Goal: Task Accomplishment & Management: Manage account settings

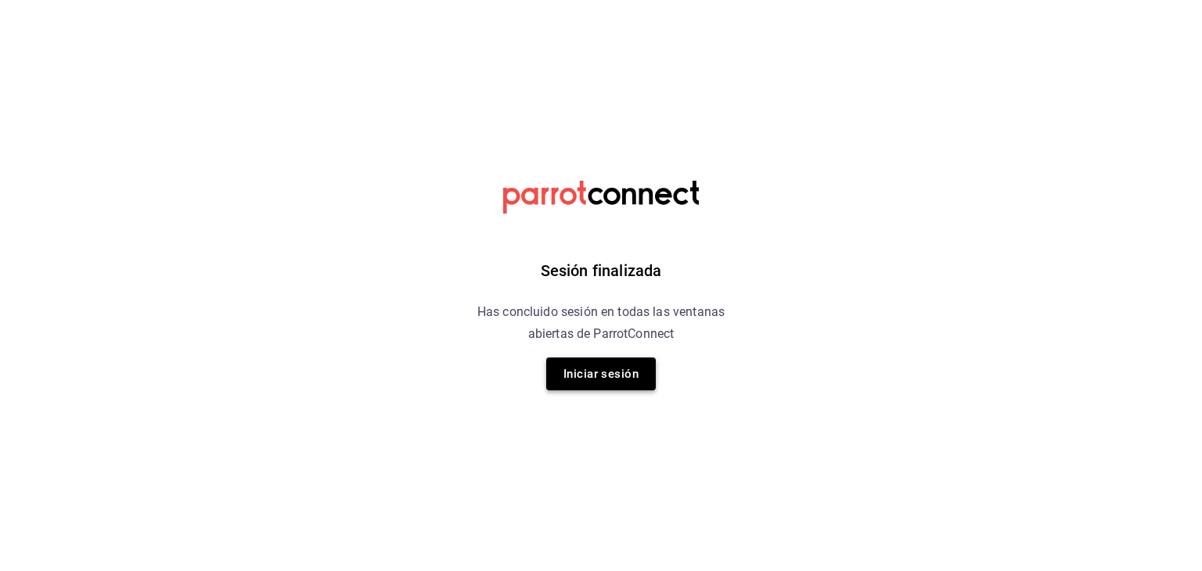
click at [604, 367] on button "Iniciar sesión" at bounding box center [601, 374] width 110 height 33
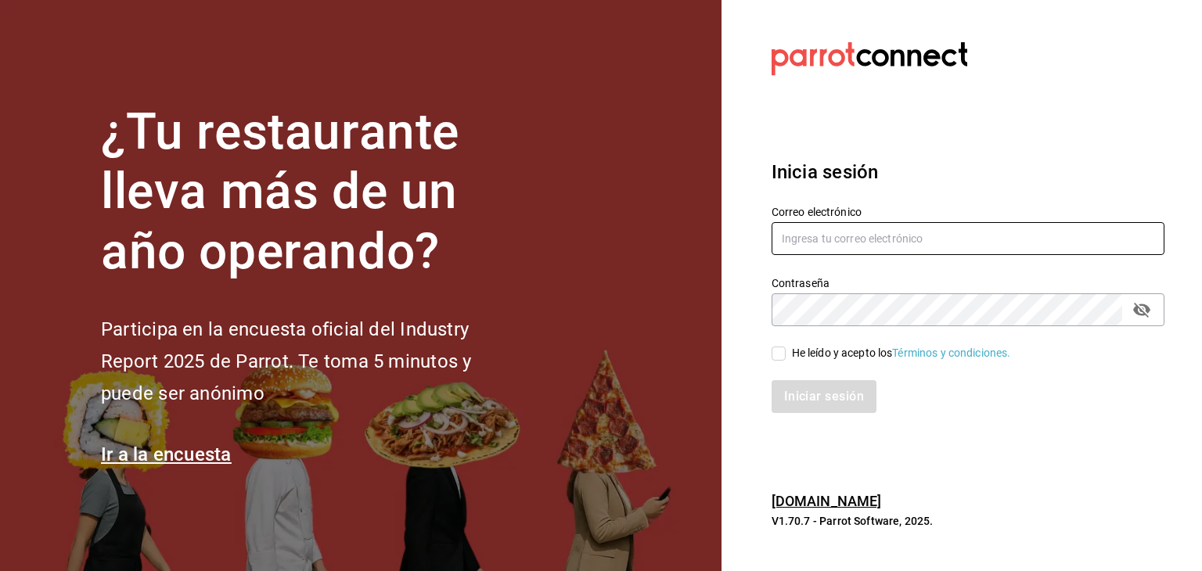
type input "[EMAIL_ADDRESS][DOMAIN_NAME]"
click at [779, 360] on input "He leído y acepto los Términos y condiciones." at bounding box center [779, 354] width 14 height 14
checkbox input "true"
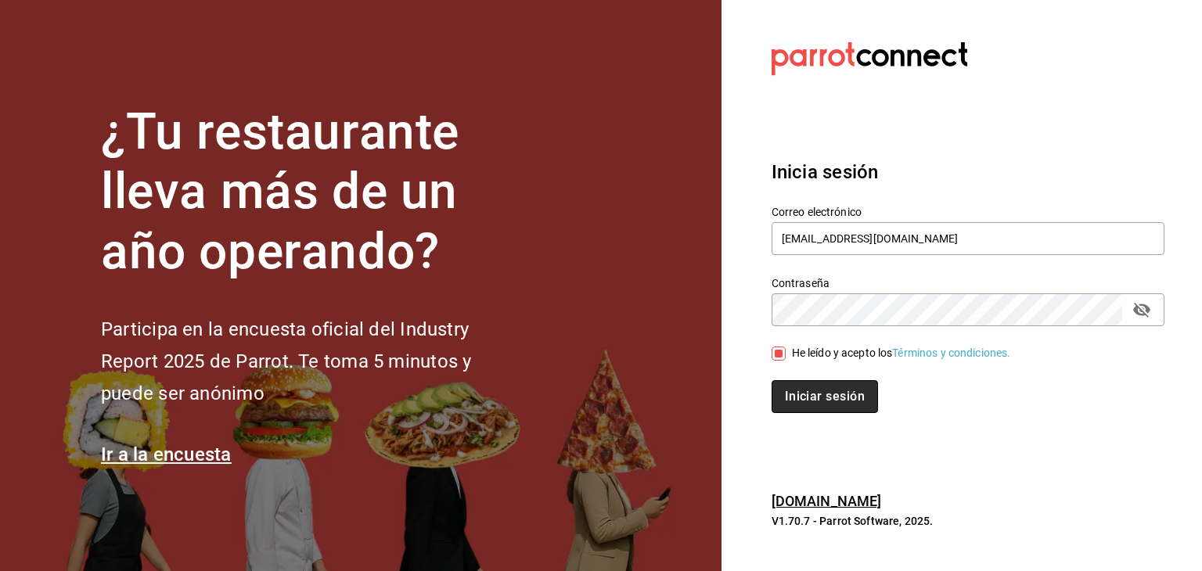
click at [805, 397] on button "Iniciar sesión" at bounding box center [825, 396] width 106 height 33
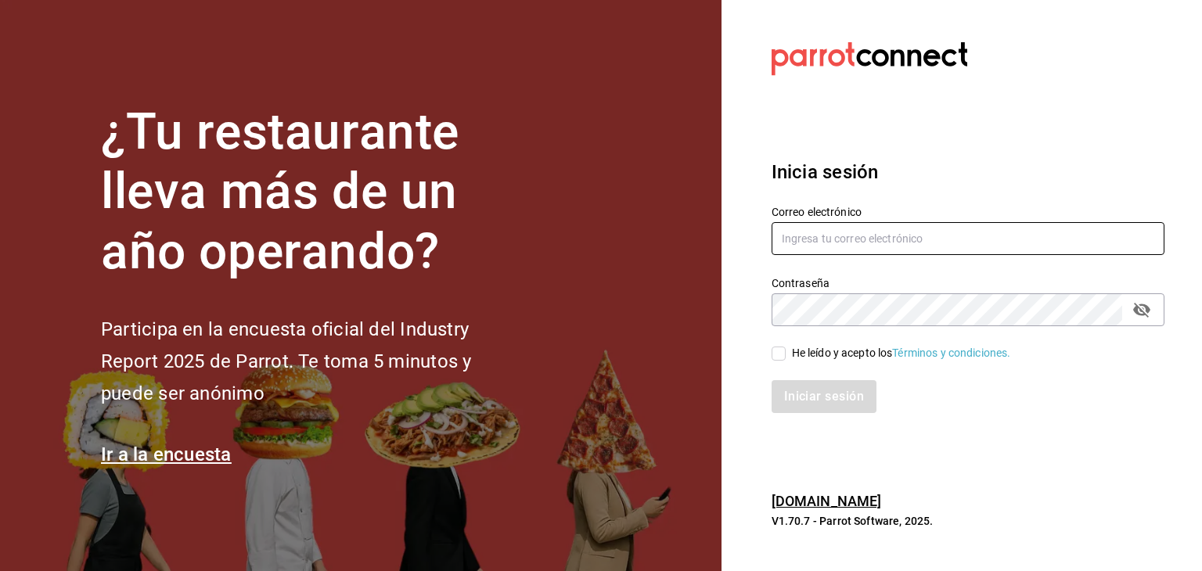
type input "[EMAIL_ADDRESS][DOMAIN_NAME]"
click at [784, 348] on input "He leído y acepto los Términos y condiciones." at bounding box center [779, 354] width 14 height 14
checkbox input "true"
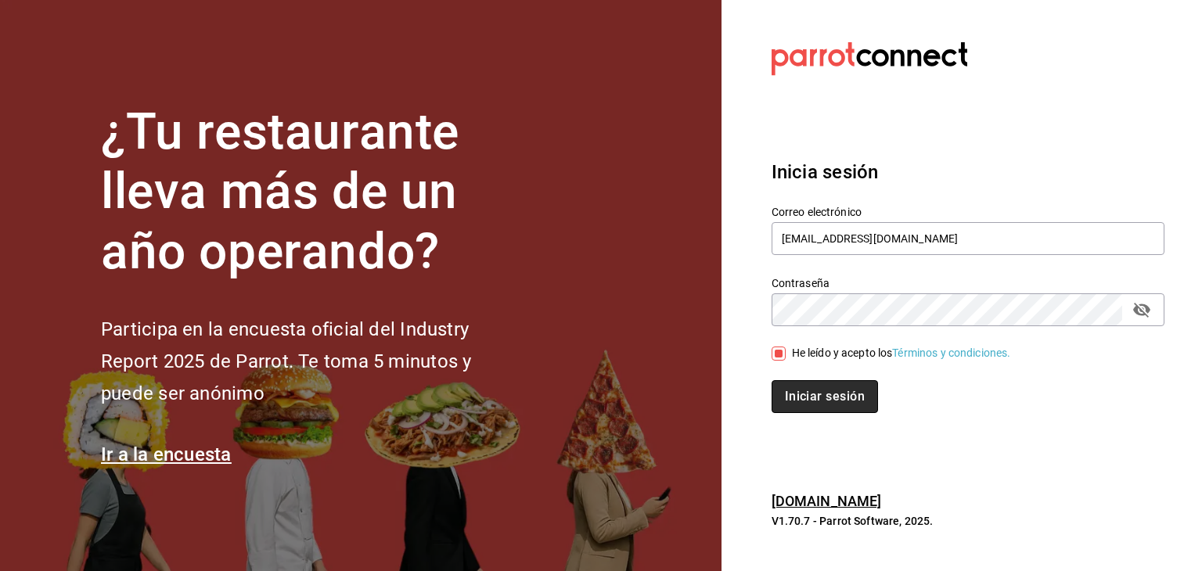
click at [838, 391] on button "Iniciar sesión" at bounding box center [825, 396] width 106 height 33
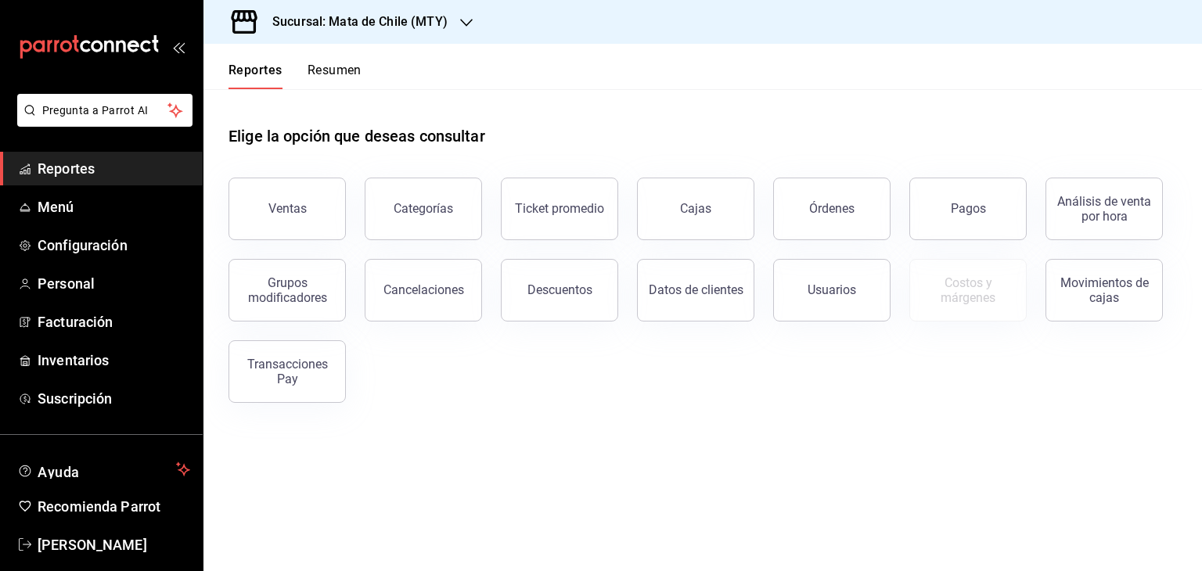
click at [367, 30] on h3 "Sucursal: Mata de Chile (MTY)" at bounding box center [354, 22] width 188 height 19
click at [316, 102] on span "Mata de Chile (Metepec)" at bounding box center [276, 103] width 120 height 16
click at [98, 289] on span "Personal" at bounding box center [114, 283] width 153 height 21
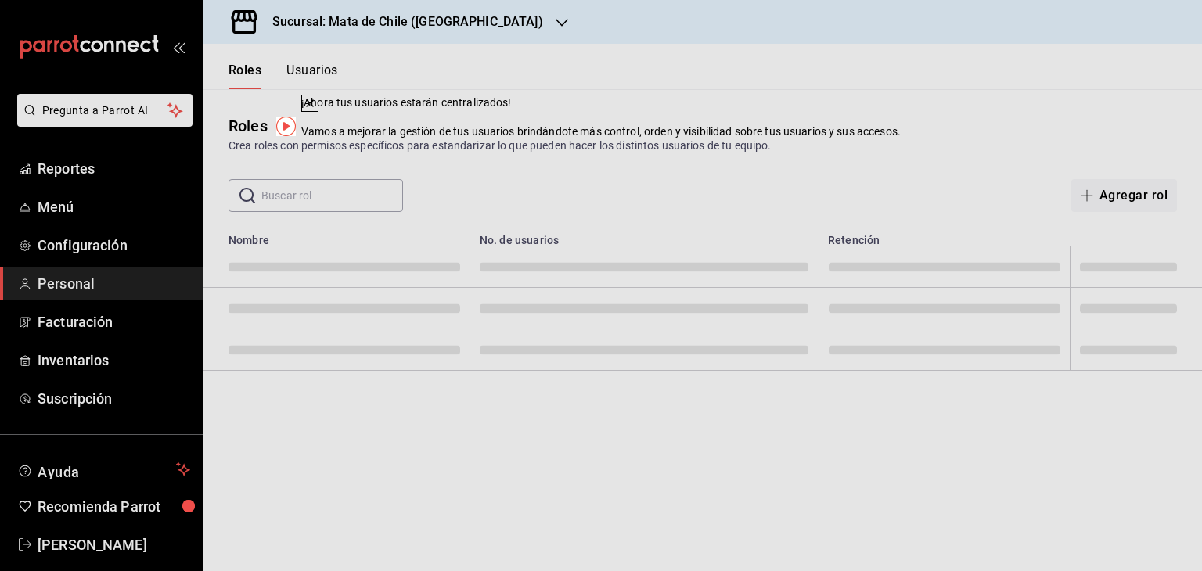
click at [783, 149] on div "Crea roles con permisos específicos para estandarizar lo que pueden hacer los d…" at bounding box center [703, 146] width 949 height 16
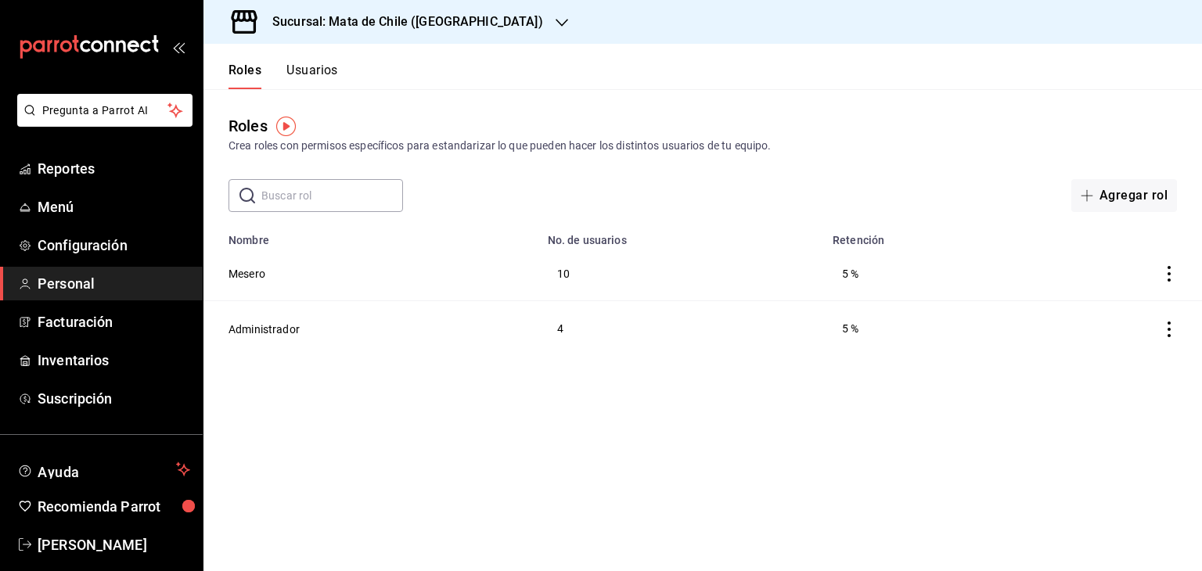
click at [294, 73] on button "Usuarios" at bounding box center [312, 76] width 52 height 27
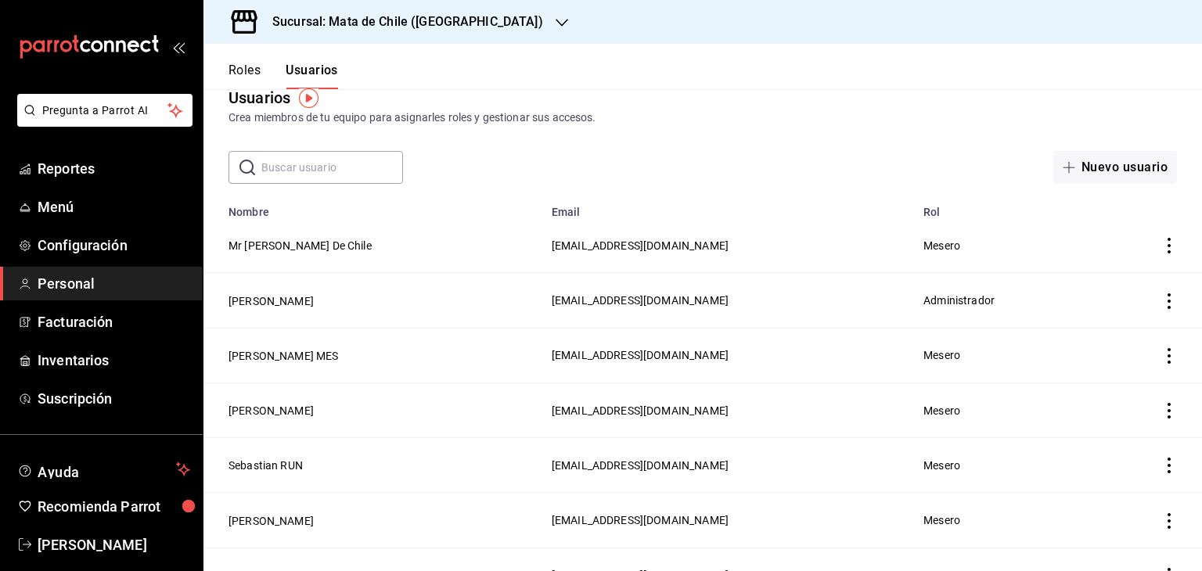
scroll to position [27, 0]
click at [259, 302] on button "Eduardo CAJ" at bounding box center [271, 302] width 85 height 16
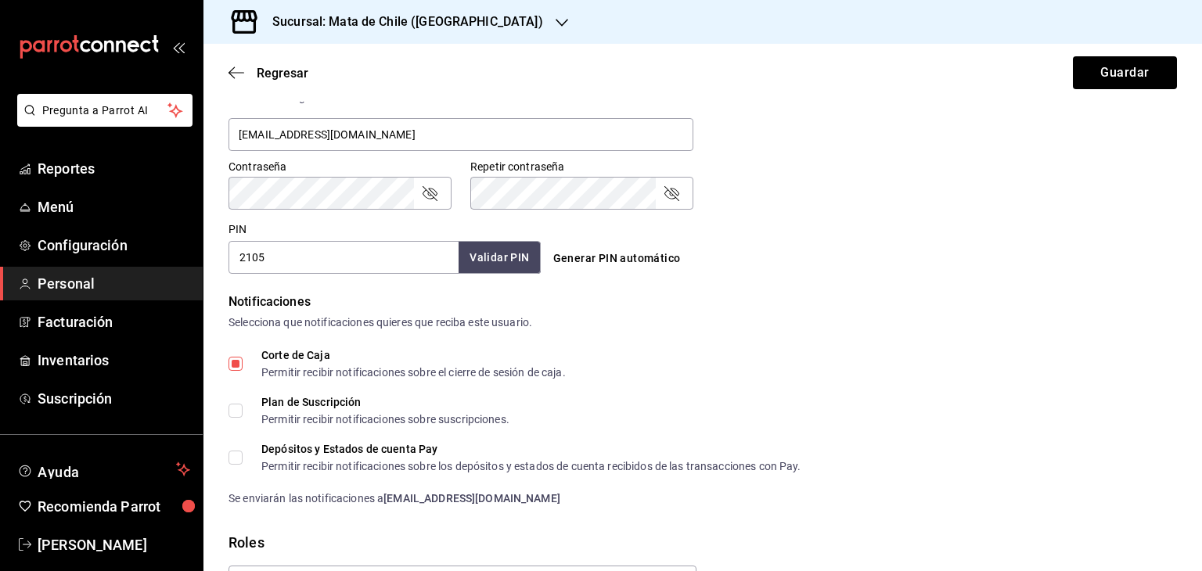
scroll to position [766, 0]
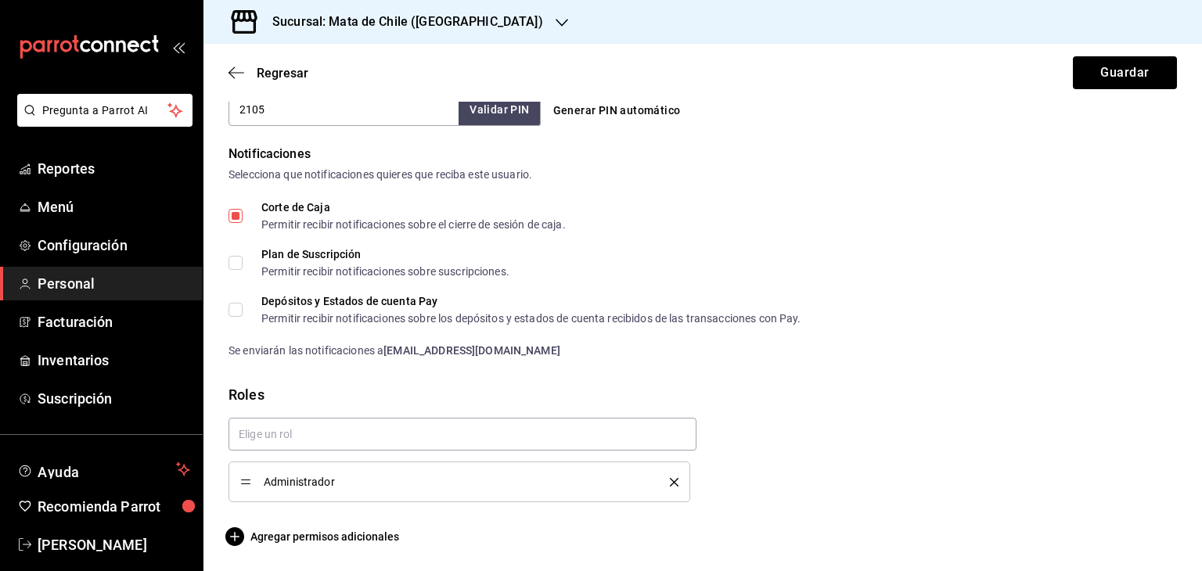
click at [236, 211] on input "Corte de Caja Permitir recibir notificaciones sobre el cierre de sesión de caja." at bounding box center [236, 216] width 14 height 14
checkbox input "false"
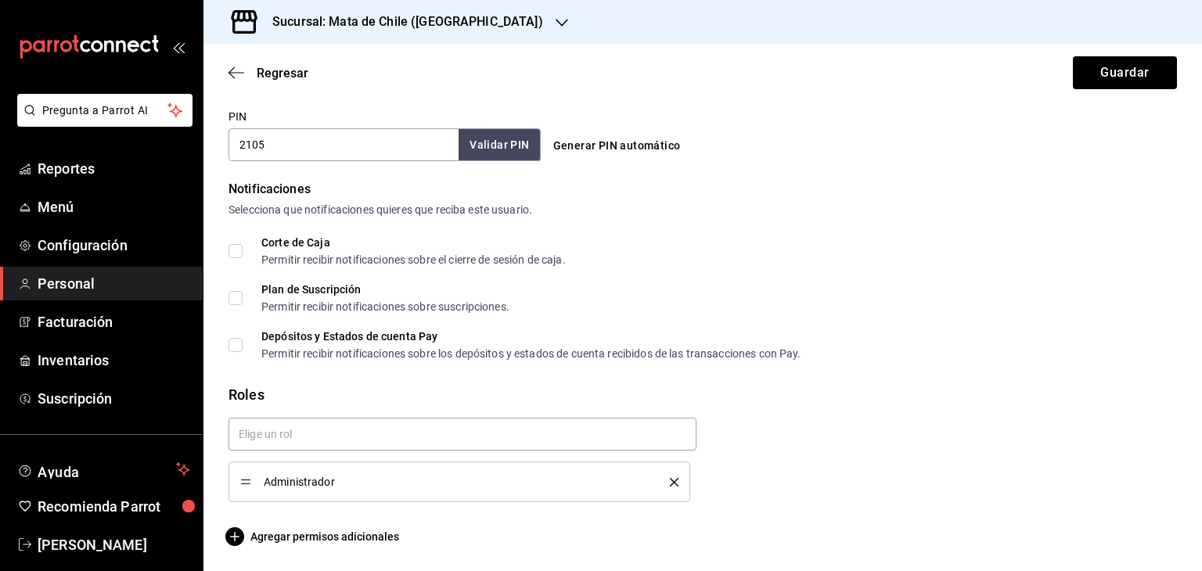
scroll to position [731, 0]
click at [304, 541] on span "Agregar permisos adicionales" at bounding box center [314, 536] width 171 height 19
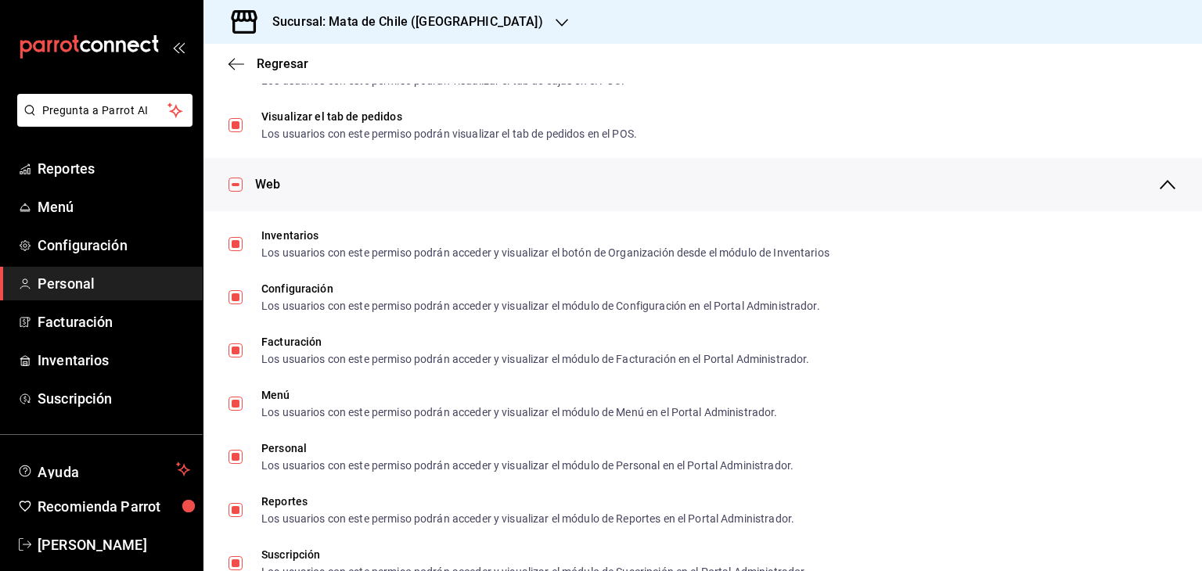
scroll to position [0, 0]
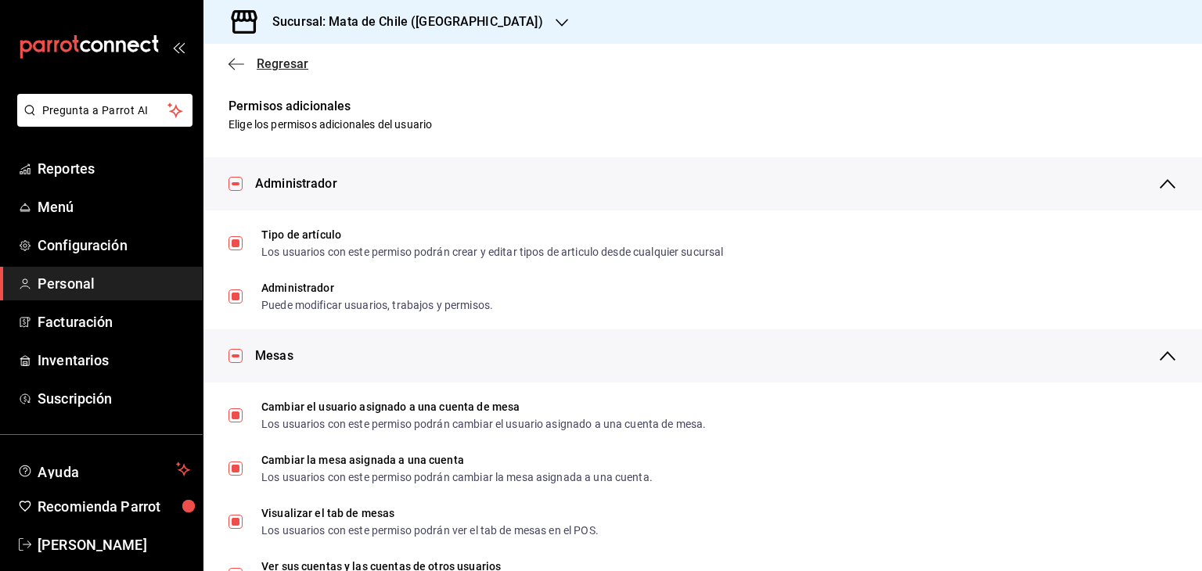
click at [283, 60] on span "Regresar" at bounding box center [283, 63] width 52 height 15
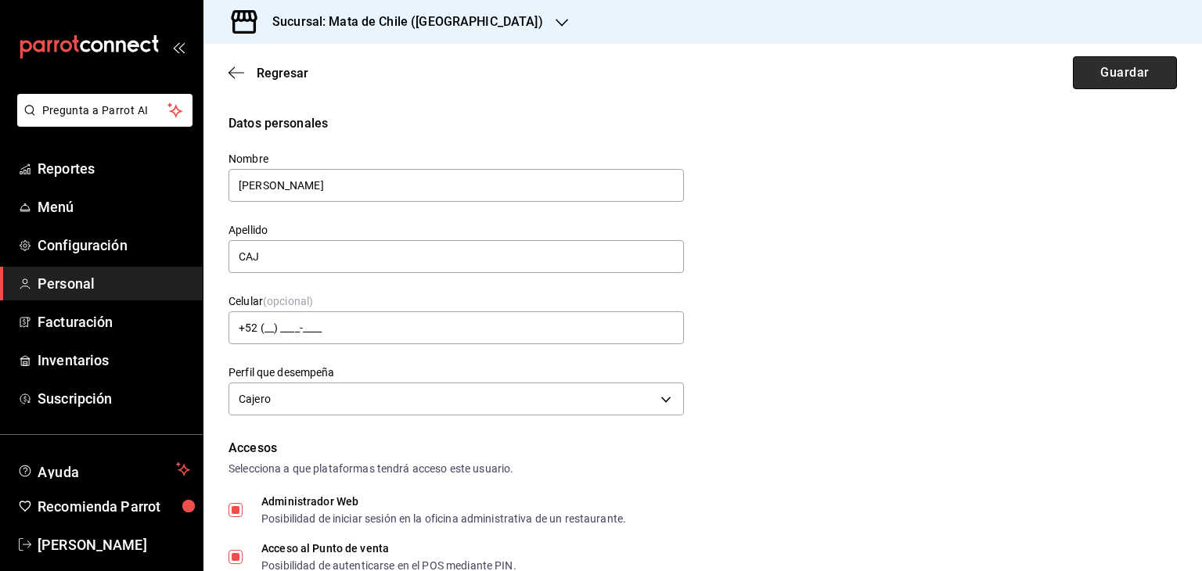
click at [1089, 88] on button "Guardar" at bounding box center [1125, 72] width 104 height 33
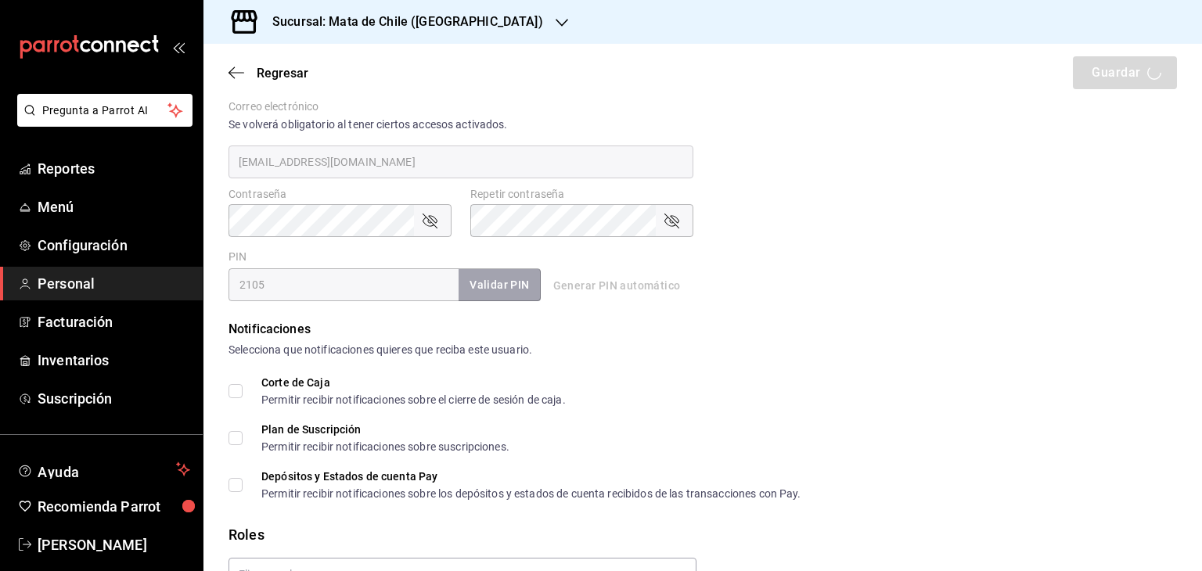
scroll to position [731, 0]
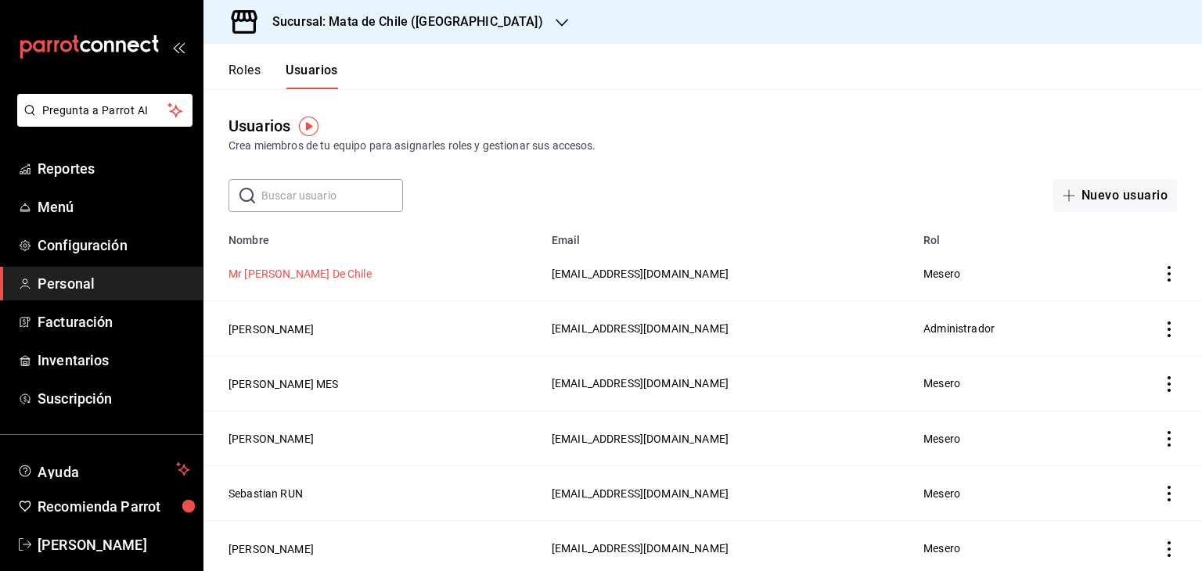
click at [296, 277] on button "Mr Mata De Chile" at bounding box center [300, 274] width 143 height 16
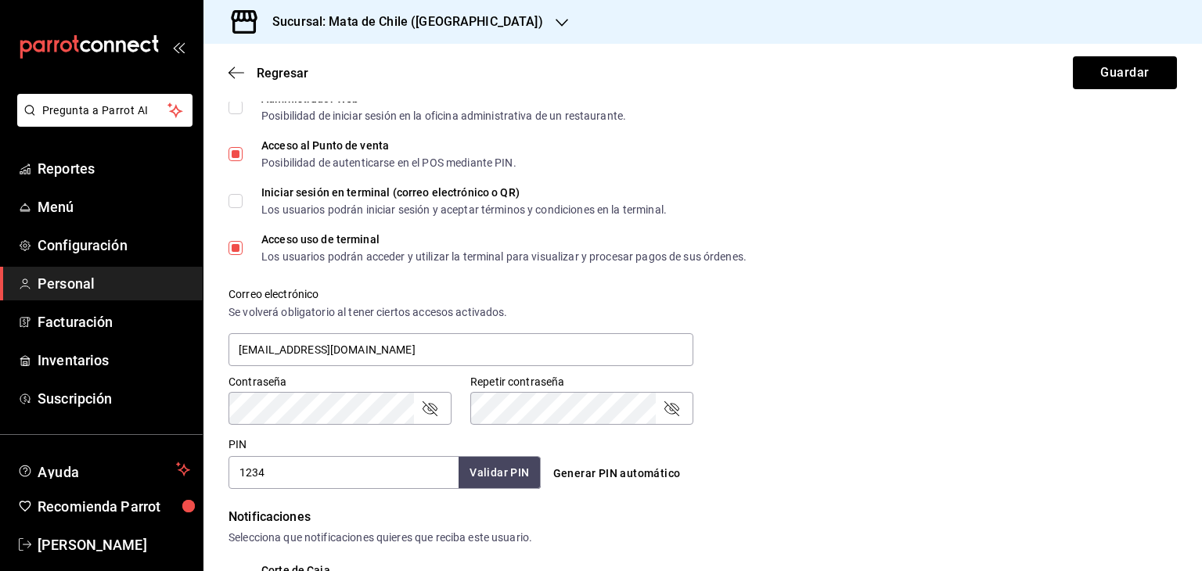
scroll to position [553, 0]
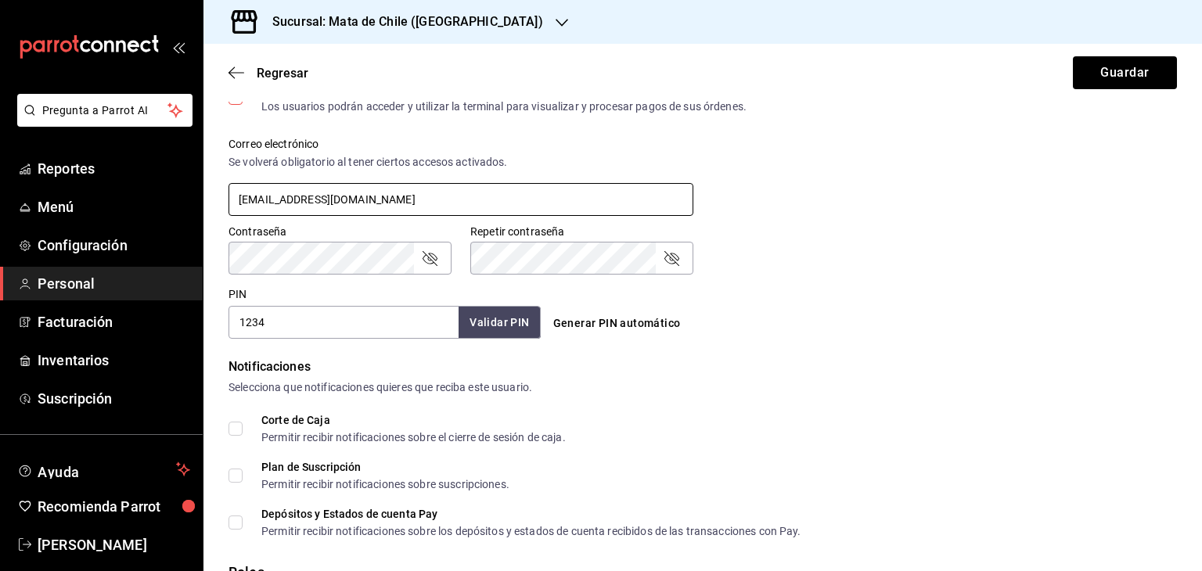
click at [401, 195] on input "dc00f7f2-bd67-4183-b818-9da0e4a57cbf@fake.email" at bounding box center [461, 199] width 465 height 33
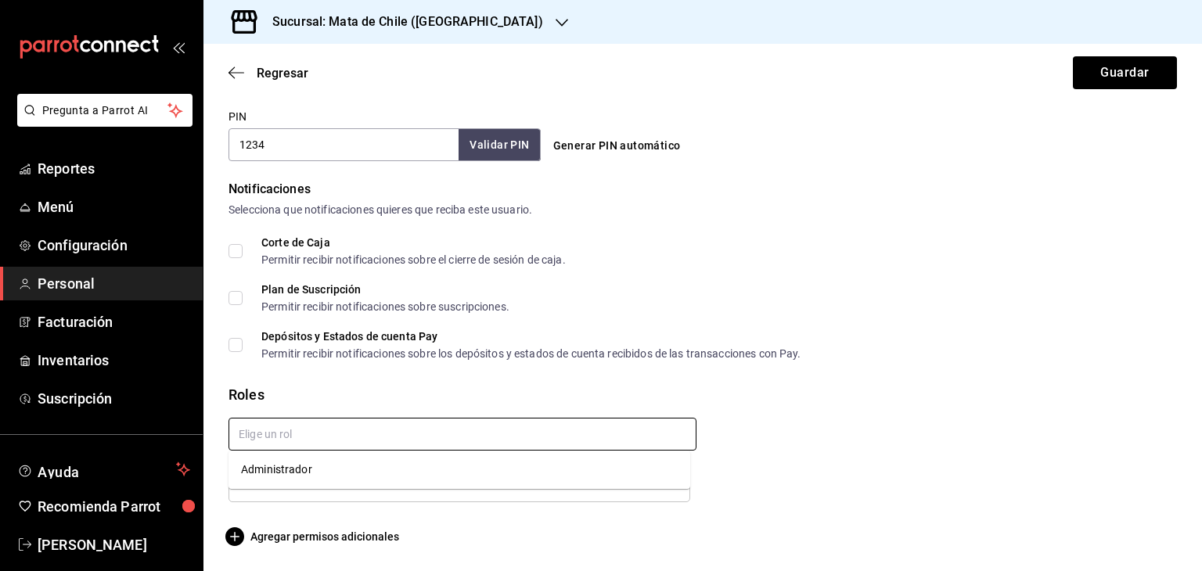
click at [347, 437] on input "text" at bounding box center [463, 434] width 468 height 33
click at [311, 463] on li "Administrador" at bounding box center [460, 470] width 462 height 26
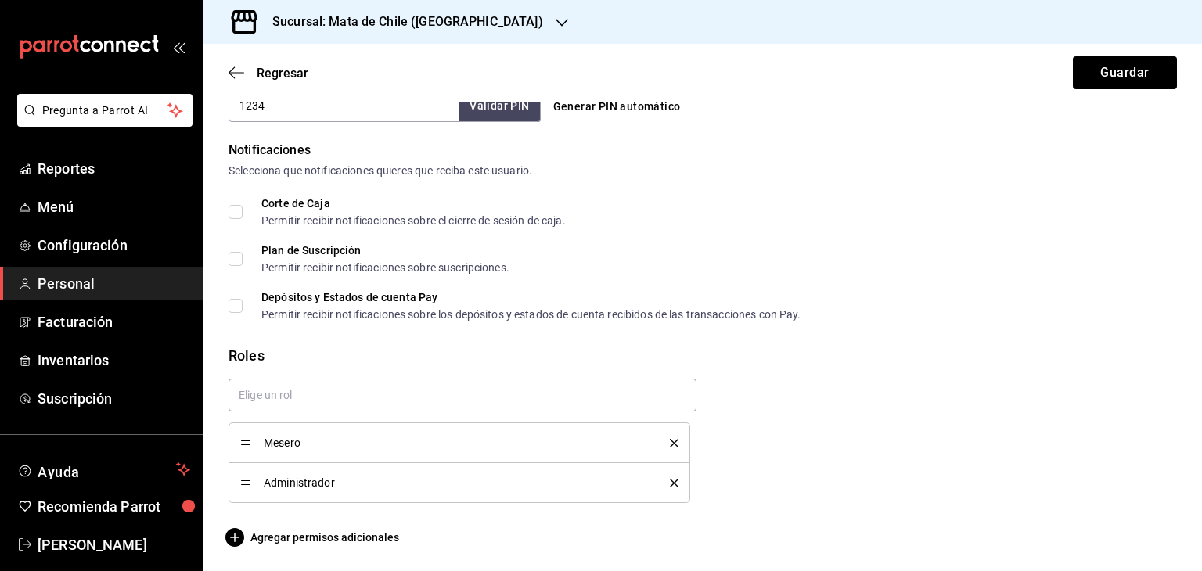
checkbox input "true"
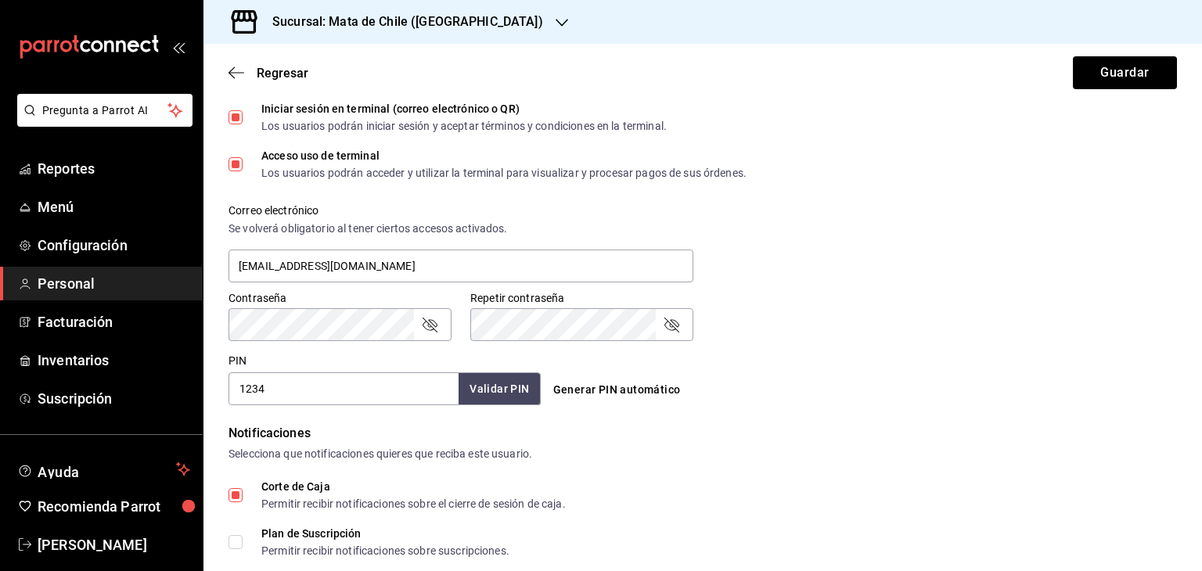
scroll to position [509, 0]
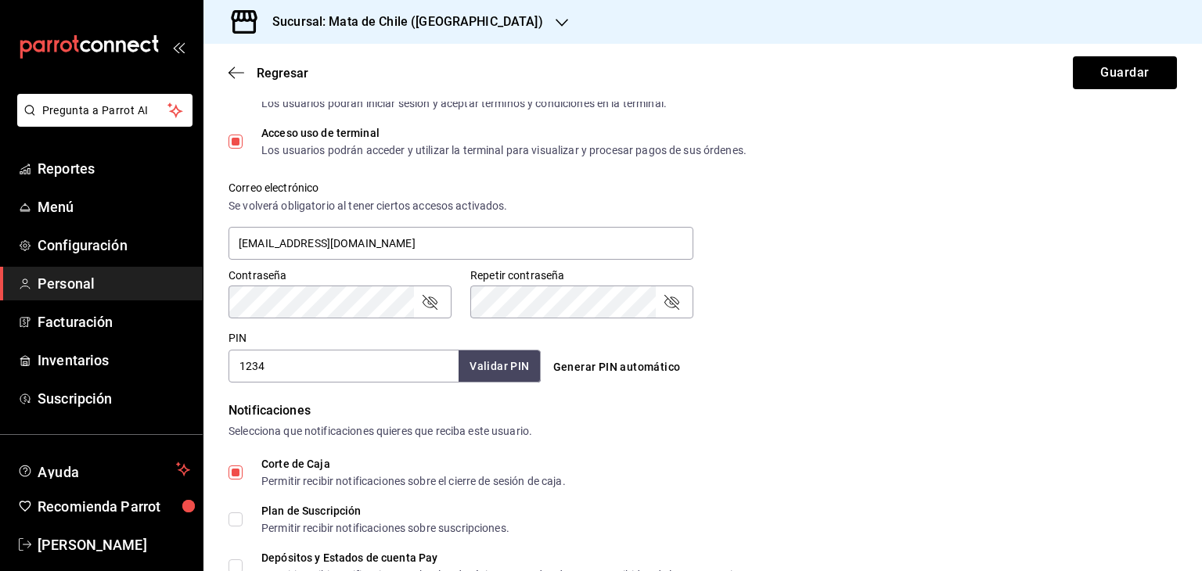
click at [291, 364] on input "1234" at bounding box center [344, 366] width 230 height 33
type input "1405"
click at [477, 364] on button "Validar PIN" at bounding box center [498, 367] width 83 height 34
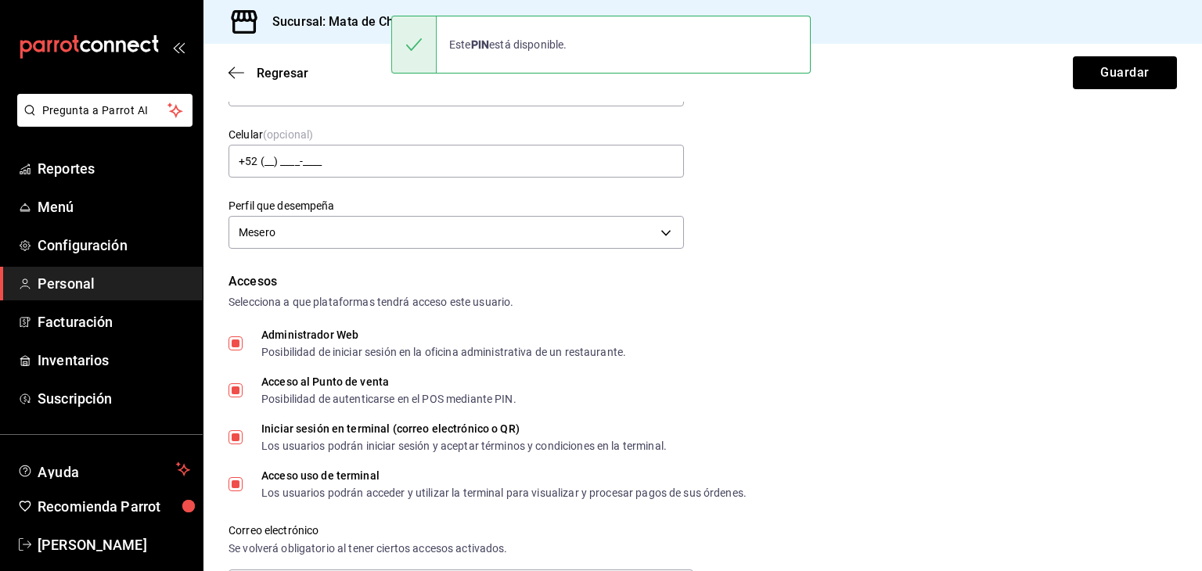
scroll to position [0, 0]
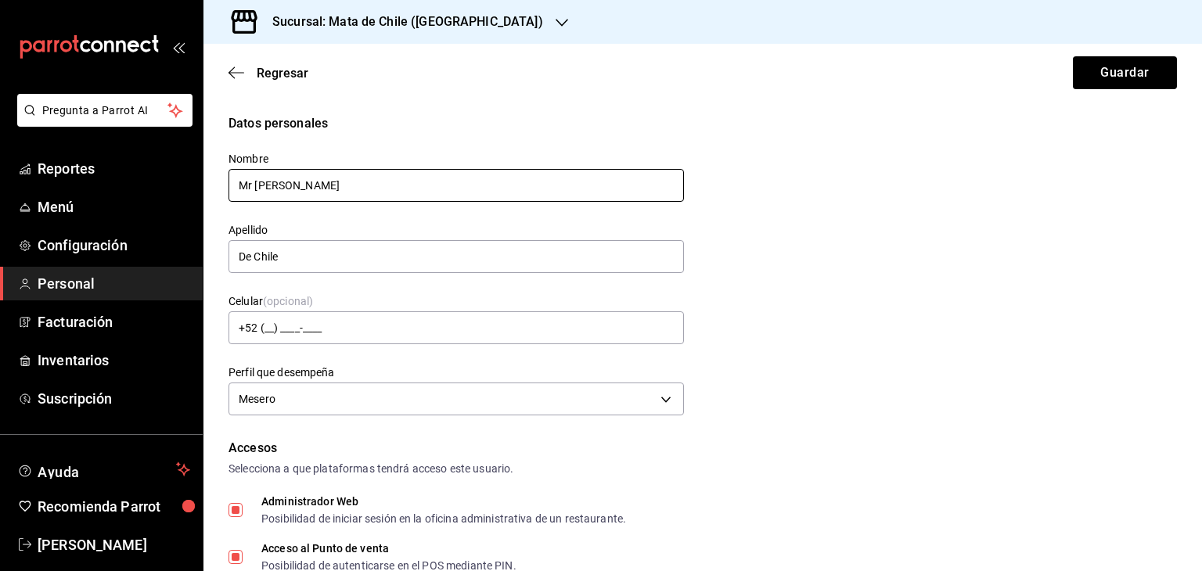
click at [307, 190] on input "Mr Mata" at bounding box center [456, 185] width 455 height 33
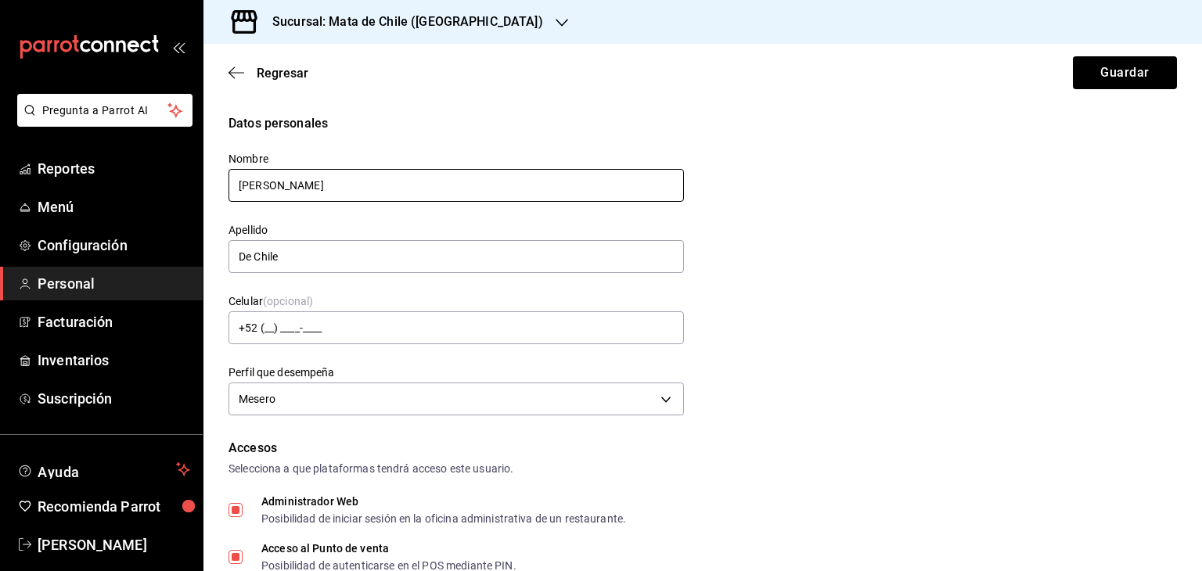
type input "Laura"
type input "Alvarez"
click at [768, 376] on div "Datos personales Nombre Laura Apellido Alvarez Celular (opcional) +52 (__) ____…" at bounding box center [703, 267] width 949 height 306
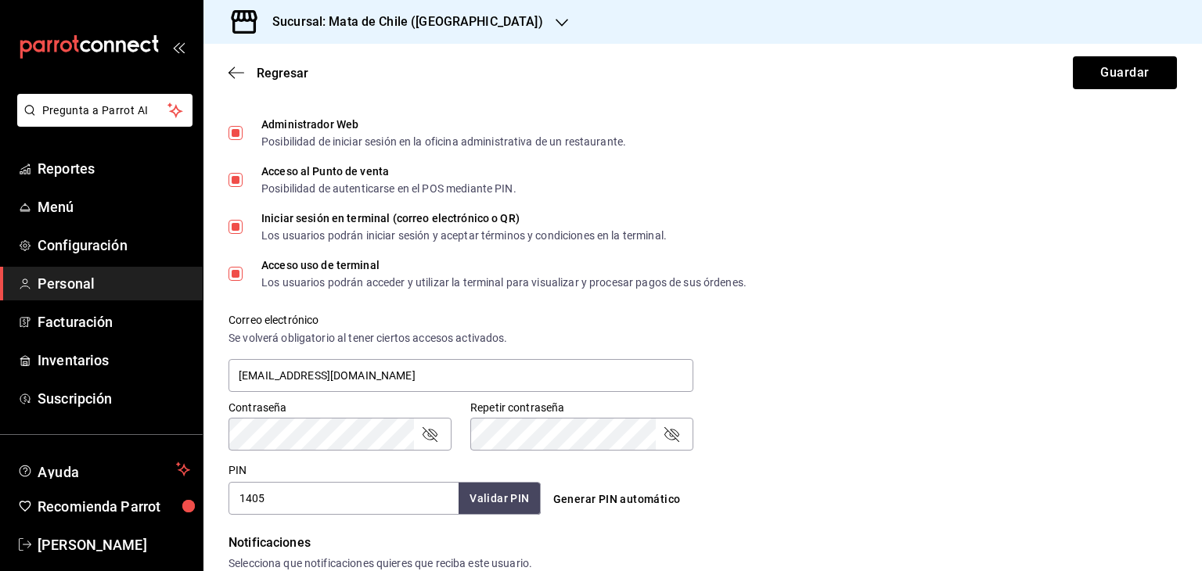
scroll to position [335, 0]
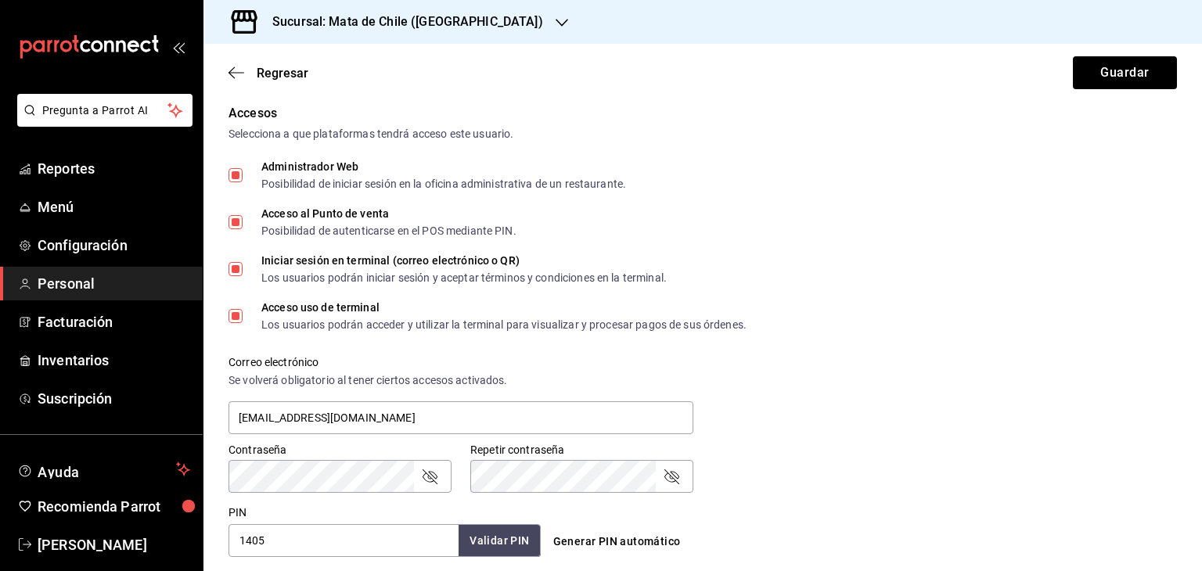
click at [246, 173] on span "Administrador Web Posibilidad de iniciar sesión en la oficina administrativa de…" at bounding box center [434, 175] width 383 height 28
click at [243, 173] on input "Administrador Web Posibilidad de iniciar sesión en la oficina administrativa de…" at bounding box center [236, 175] width 14 height 14
checkbox input "false"
click at [237, 268] on input "Iniciar sesión en terminal (correo electrónico o QR) Los usuarios podrán inicia…" at bounding box center [236, 269] width 14 height 14
checkbox input "false"
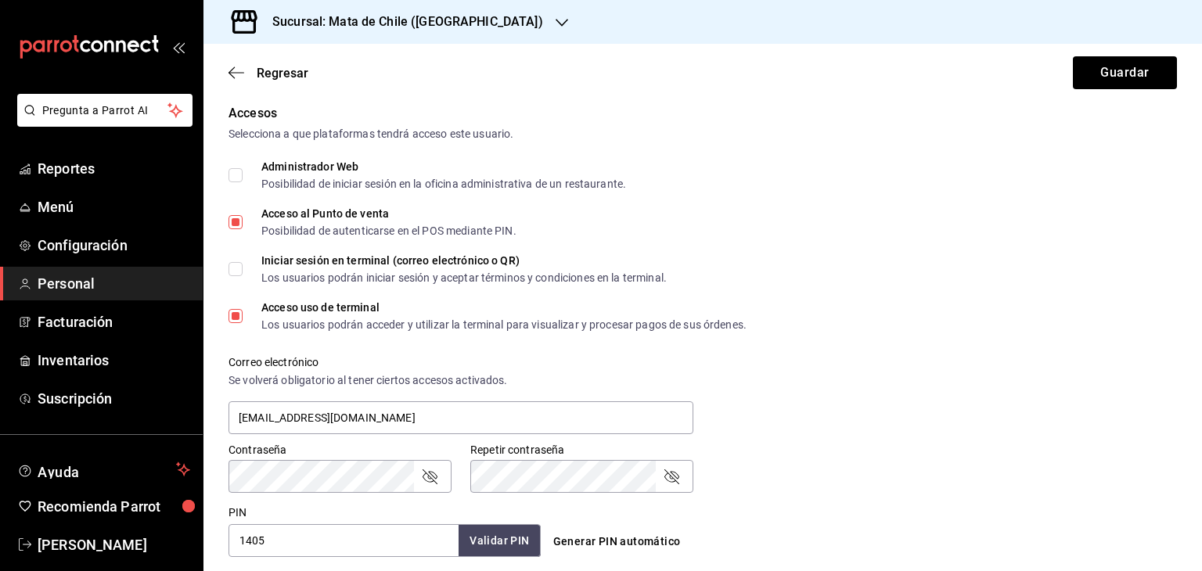
click at [239, 316] on input "Acceso uso de terminal Los usuarios podrán acceder y utilizar la terminal para …" at bounding box center [236, 316] width 14 height 14
checkbox input "false"
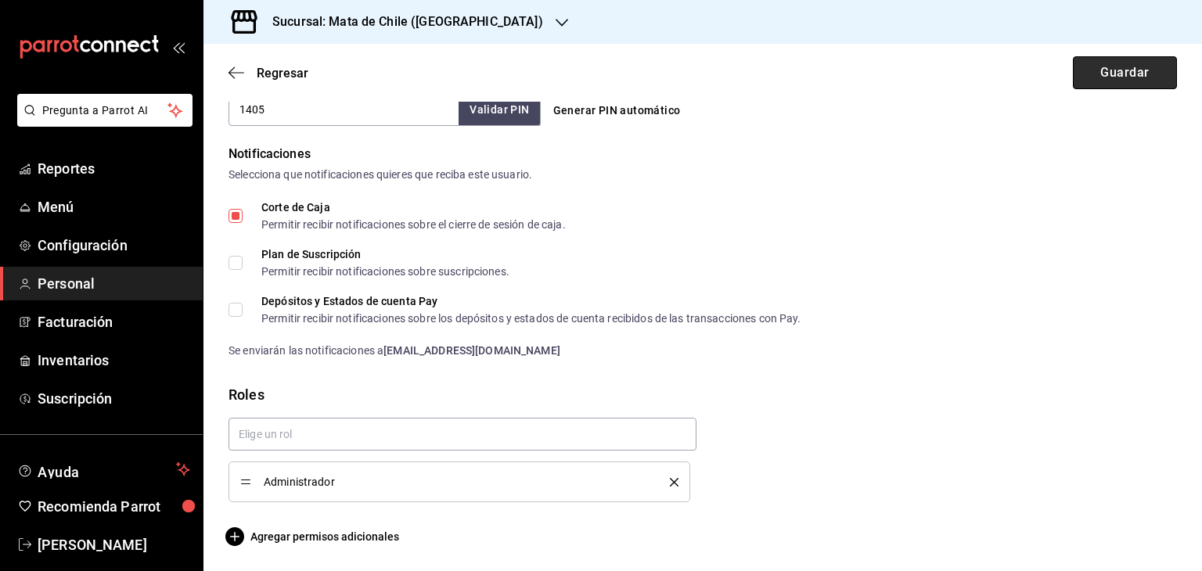
click at [1112, 70] on button "Guardar" at bounding box center [1125, 72] width 104 height 33
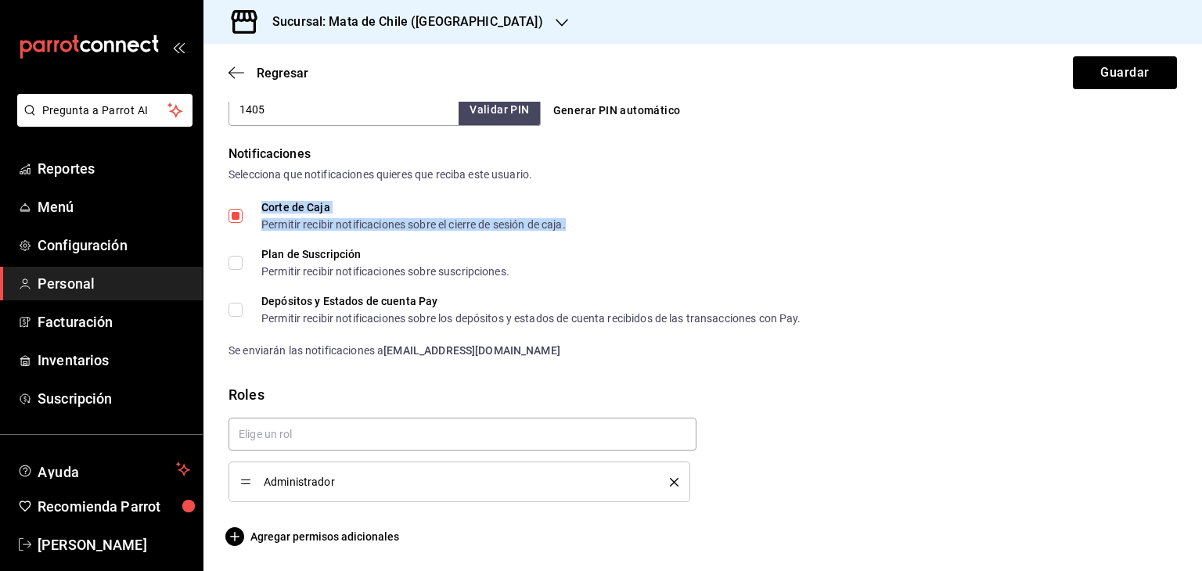
click at [277, 208] on div "Corte de Caja" at bounding box center [413, 207] width 304 height 11
click at [230, 211] on input "Corte de Caja Permitir recibir notificaciones sobre el cierre de sesión de caja." at bounding box center [236, 216] width 14 height 14
click at [741, 276] on div "Plan de Suscripción Permitir recibir notificaciones sobre suscripciones." at bounding box center [703, 263] width 949 height 28
click at [233, 215] on input "Corte de Caja Permitir recibir notificaciones sobre el cierre de sesión de caja." at bounding box center [236, 216] width 14 height 14
click at [239, 214] on input "Corte de Caja Permitir recibir notificaciones sobre el cierre de sesión de caja." at bounding box center [236, 216] width 14 height 14
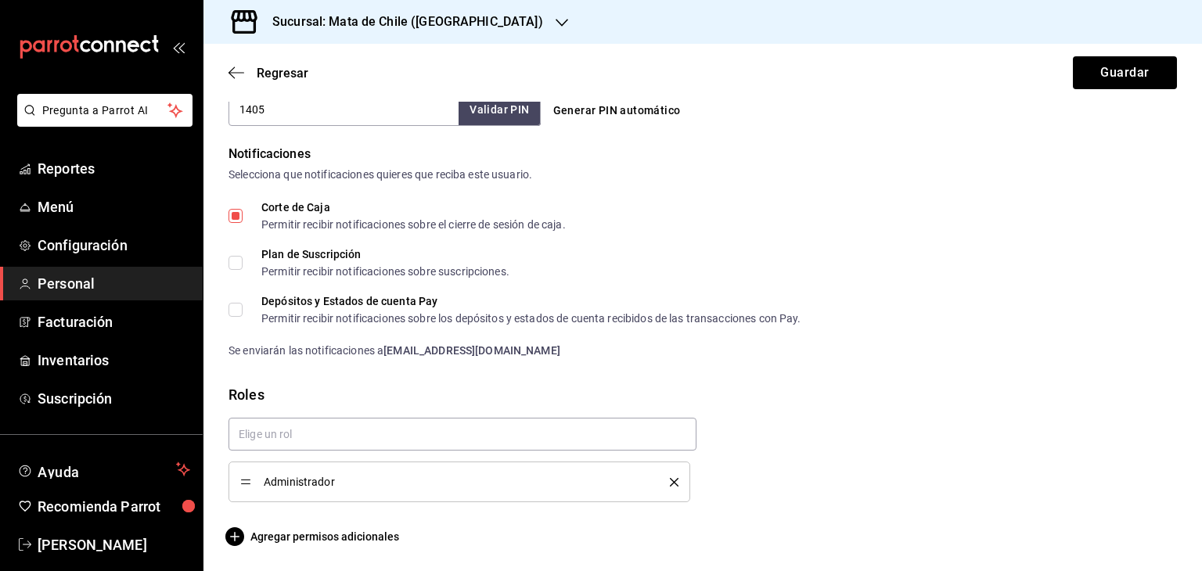
click at [239, 214] on input "Corte de Caja Permitir recibir notificaciones sobre el cierre de sesión de caja." at bounding box center [236, 216] width 14 height 14
checkbox input "true"
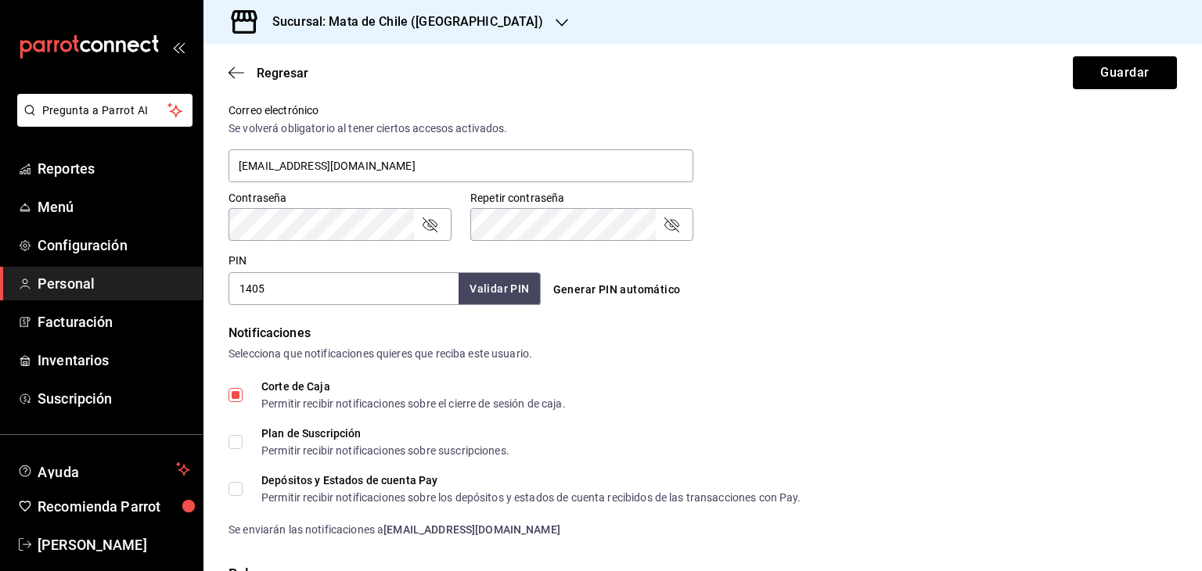
scroll to position [492, 0]
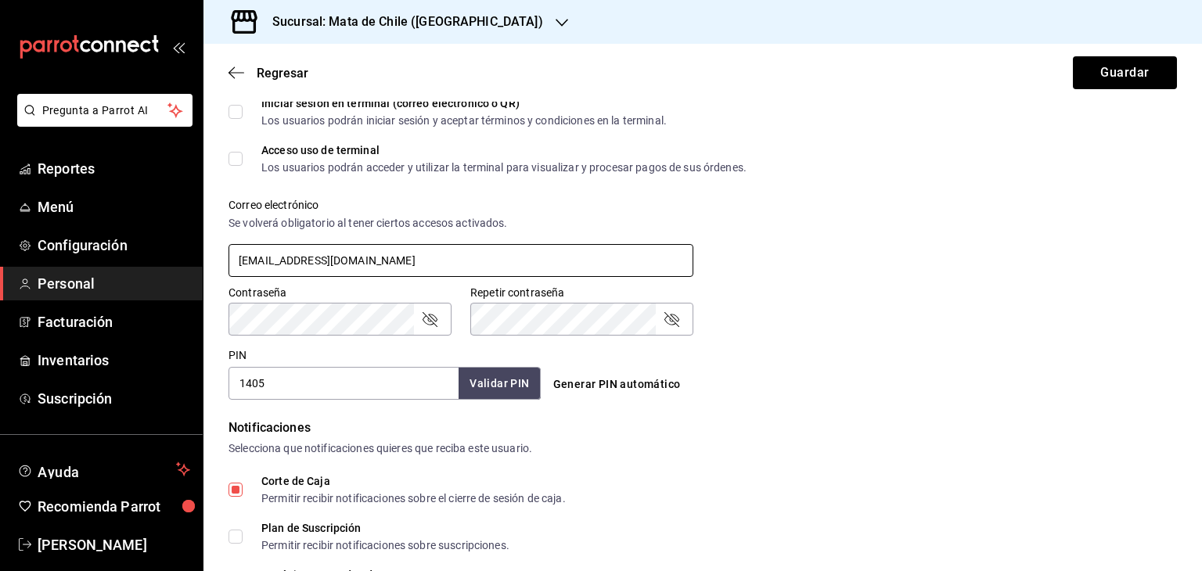
click at [436, 267] on input "dc00f7f2-bd67-4183-b818-9da0e4a57cbf@fake.email" at bounding box center [461, 260] width 465 height 33
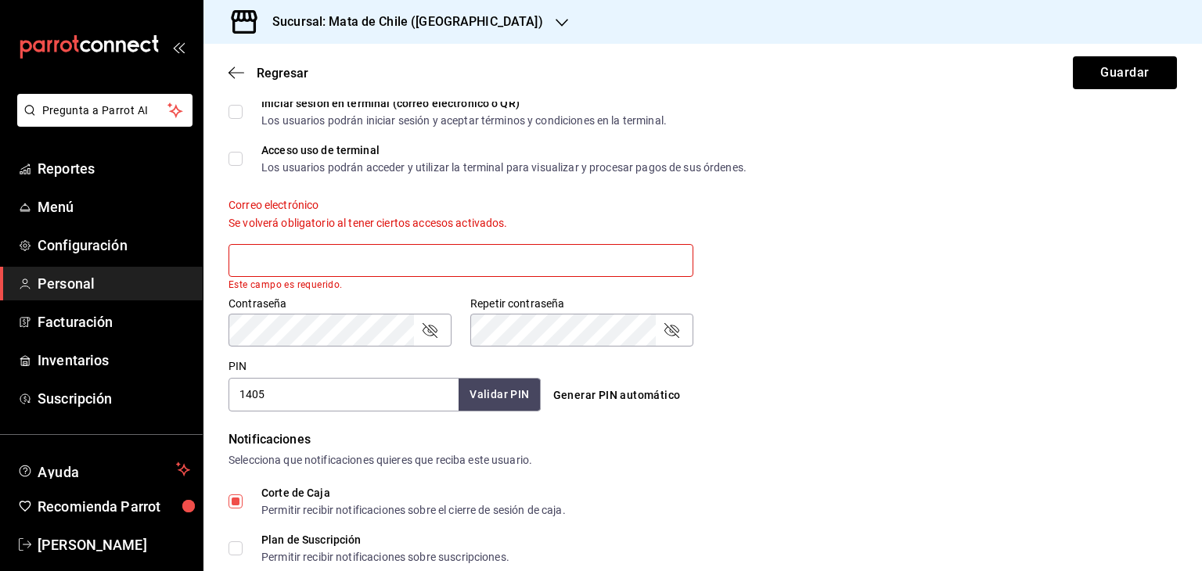
click at [858, 269] on div "Correo electrónico Se volverá obligatorio al tener ciertos accesos activados. E…" at bounding box center [693, 234] width 967 height 111
click at [1099, 76] on button "Guardar" at bounding box center [1125, 72] width 104 height 33
click at [241, 500] on input "Corte de Caja Permitir recibir notificaciones sobre el cierre de sesión de caja." at bounding box center [236, 502] width 14 height 14
checkbox input "true"
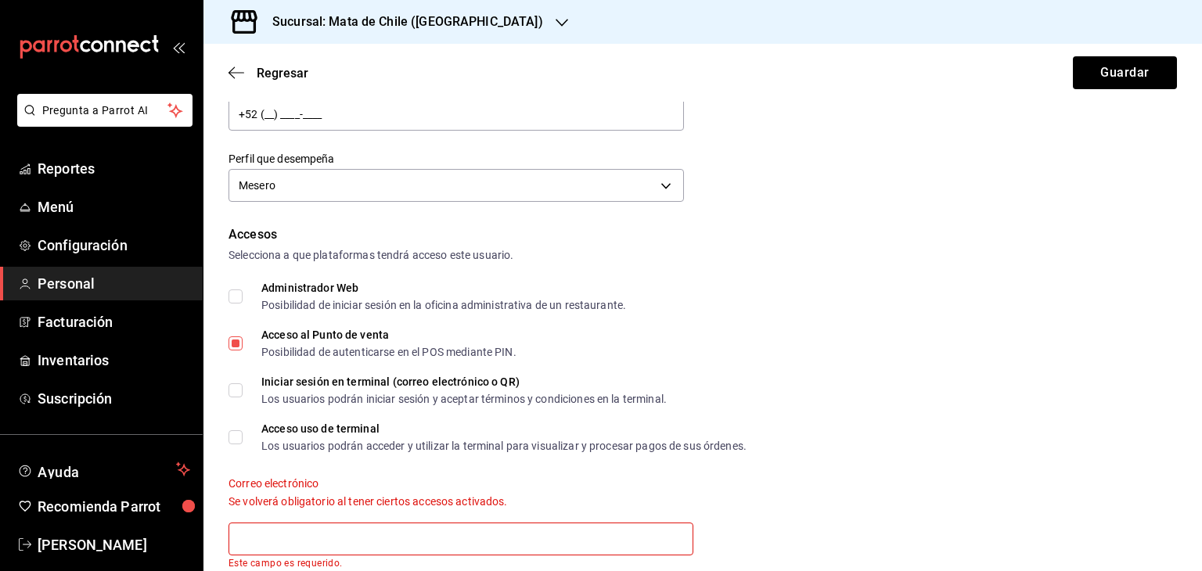
scroll to position [0, 0]
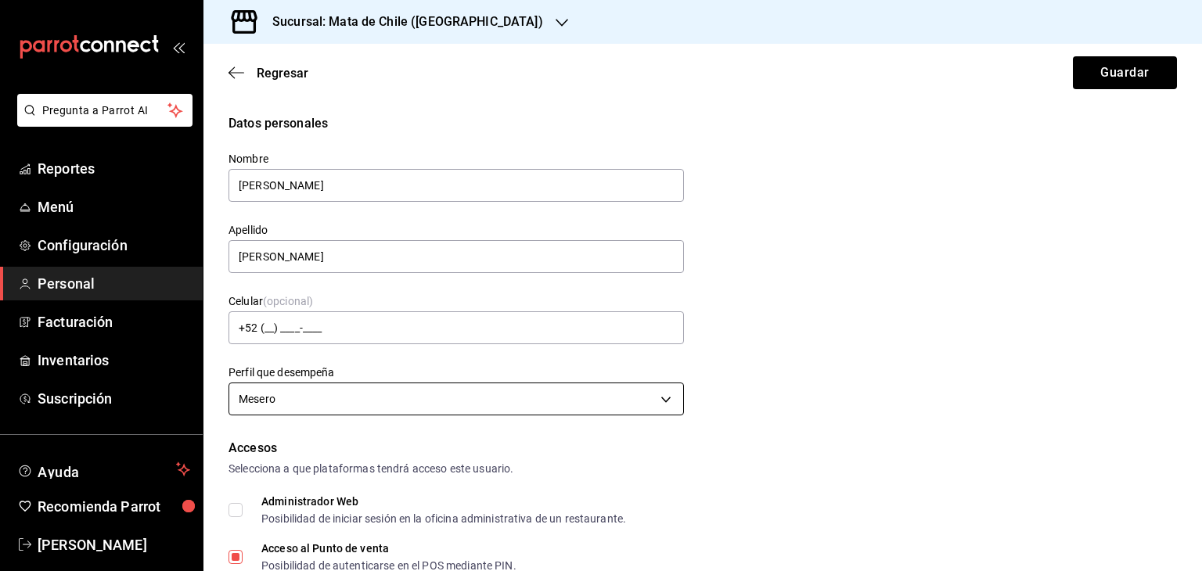
click at [379, 401] on body "Pregunta a Parrot AI Reportes Menú Configuración Personal Facturación Inventari…" at bounding box center [601, 285] width 1202 height 571
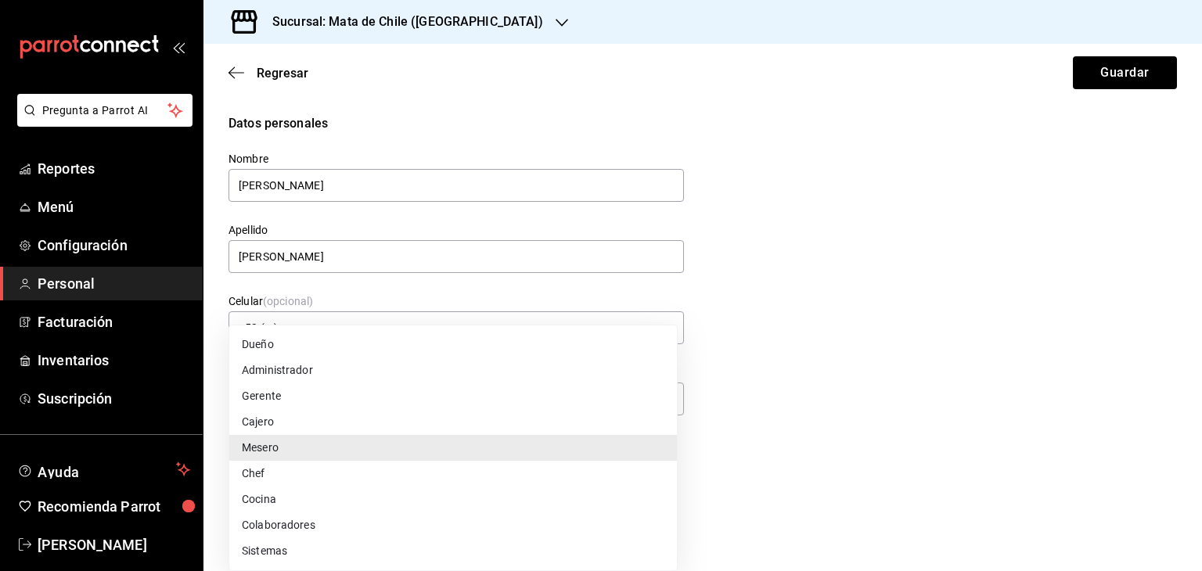
click at [303, 371] on li "Administrador" at bounding box center [453, 371] width 448 height 26
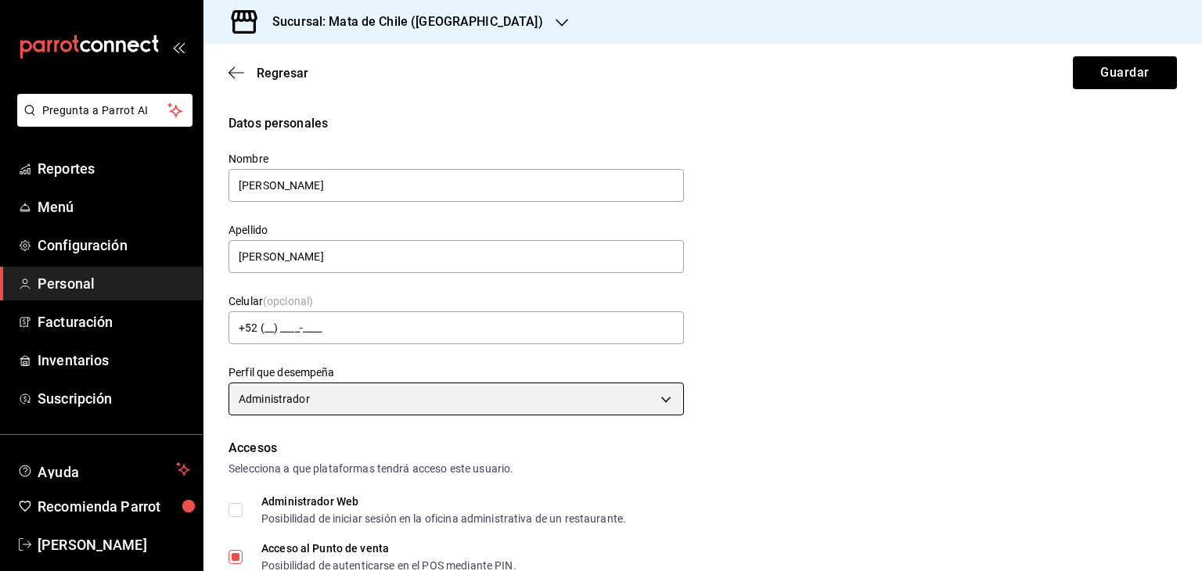
type input "ADMIN"
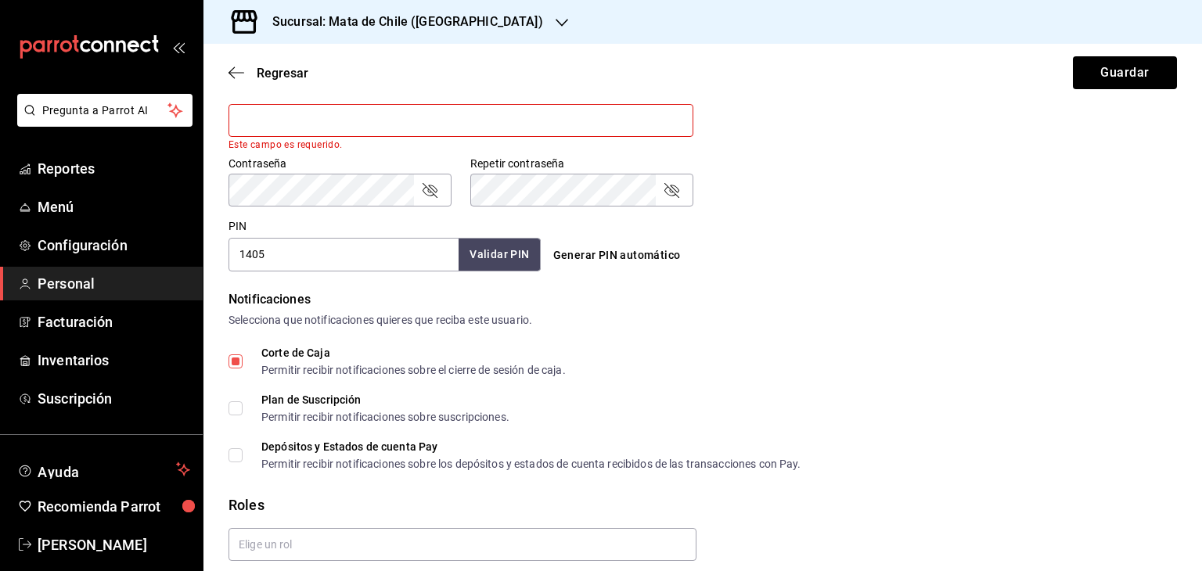
scroll to position [633, 0]
click at [235, 369] on label "Corte de Caja Permitir recibir notificaciones sobre el cierre de sesión de caja." at bounding box center [397, 361] width 337 height 28
click at [235, 368] on input "Corte de Caja Permitir recibir notificaciones sobre el cierre de sesión de caja." at bounding box center [236, 361] width 14 height 14
click at [235, 369] on label "Corte de Caja Permitir recibir notificaciones sobre el cierre de sesión de caja." at bounding box center [397, 361] width 337 height 28
click at [235, 368] on input "Corte de Caja Permitir recibir notificaciones sobre el cierre de sesión de caja." at bounding box center [236, 361] width 14 height 14
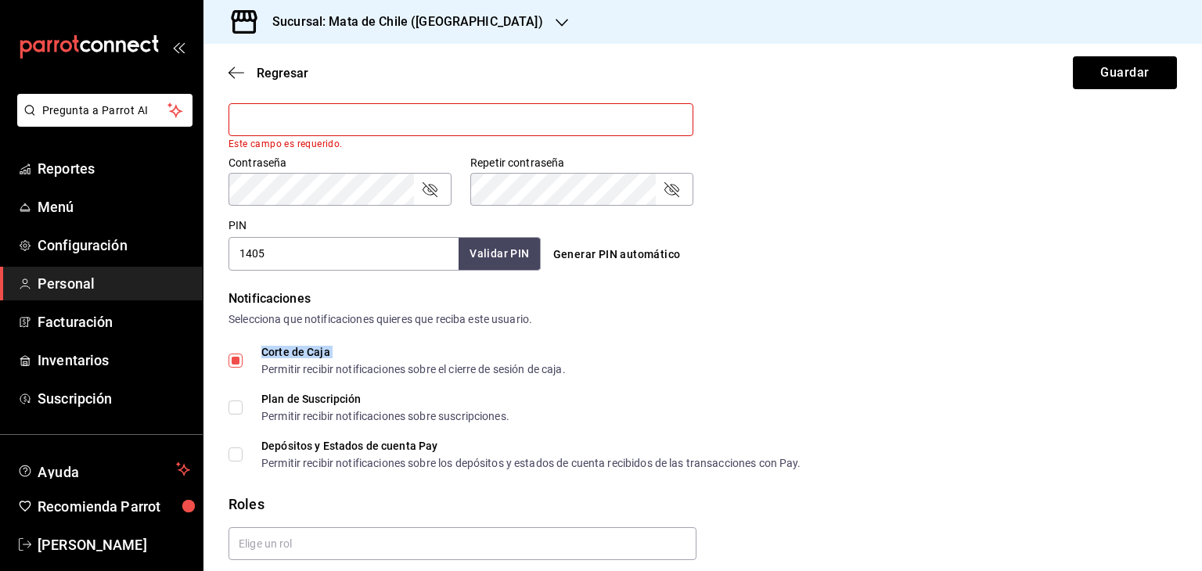
click at [235, 369] on label "Corte de Caja Permitir recibir notificaciones sobre el cierre de sesión de caja." at bounding box center [397, 361] width 337 height 28
click at [235, 368] on input "Corte de Caja Permitir recibir notificaciones sobre el cierre de sesión de caja." at bounding box center [236, 361] width 14 height 14
click at [235, 369] on label "Corte de Caja Permitir recibir notificaciones sobre el cierre de sesión de caja." at bounding box center [397, 361] width 337 height 28
click at [235, 368] on input "Corte de Caja Permitir recibir notificaciones sobre el cierre de sesión de caja." at bounding box center [236, 361] width 14 height 14
click at [283, 355] on div "Corte de Caja" at bounding box center [413, 352] width 304 height 11
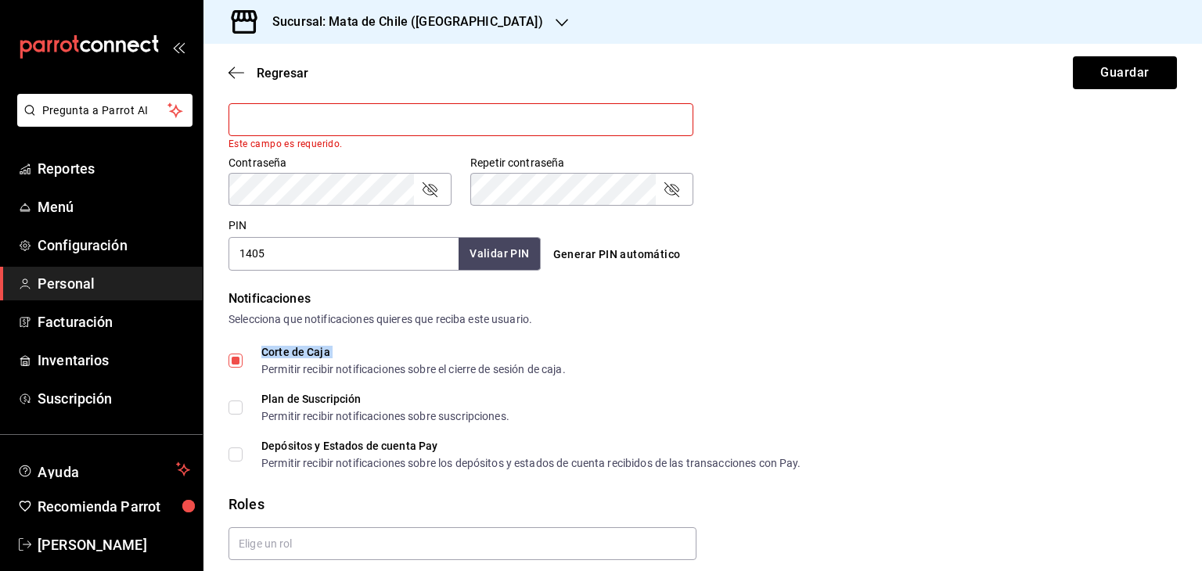
click at [243, 355] on input "Corte de Caja Permitir recibir notificaciones sobre el cierre de sesión de caja." at bounding box center [236, 361] width 14 height 14
click at [238, 359] on input "Corte de Caja Permitir recibir notificaciones sobre el cierre de sesión de caja." at bounding box center [236, 361] width 14 height 14
checkbox input "true"
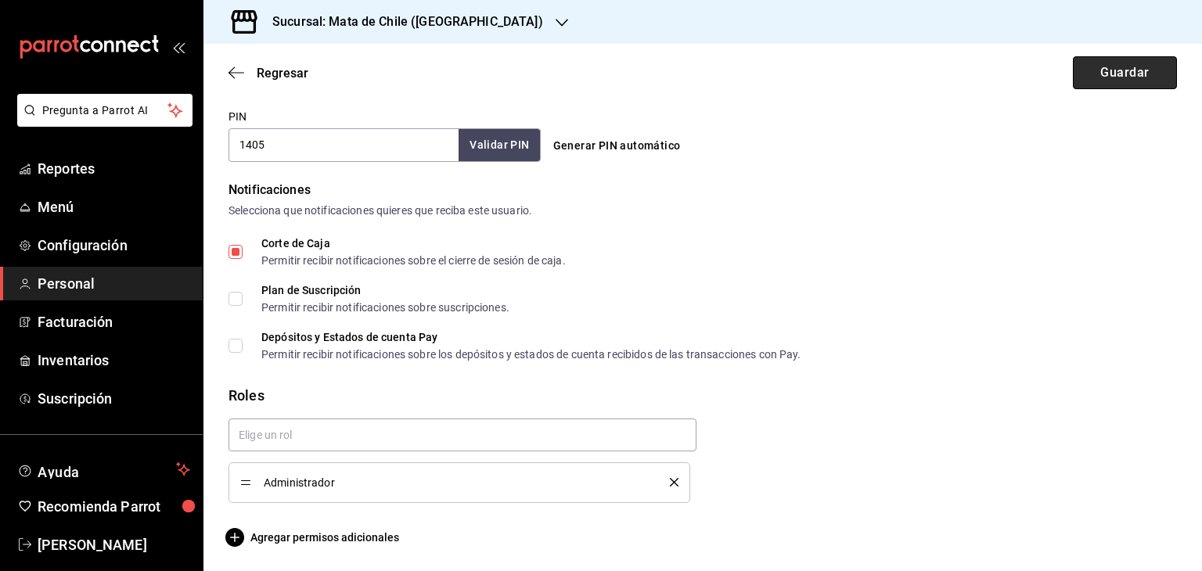
click at [1101, 67] on button "Guardar" at bounding box center [1125, 72] width 104 height 33
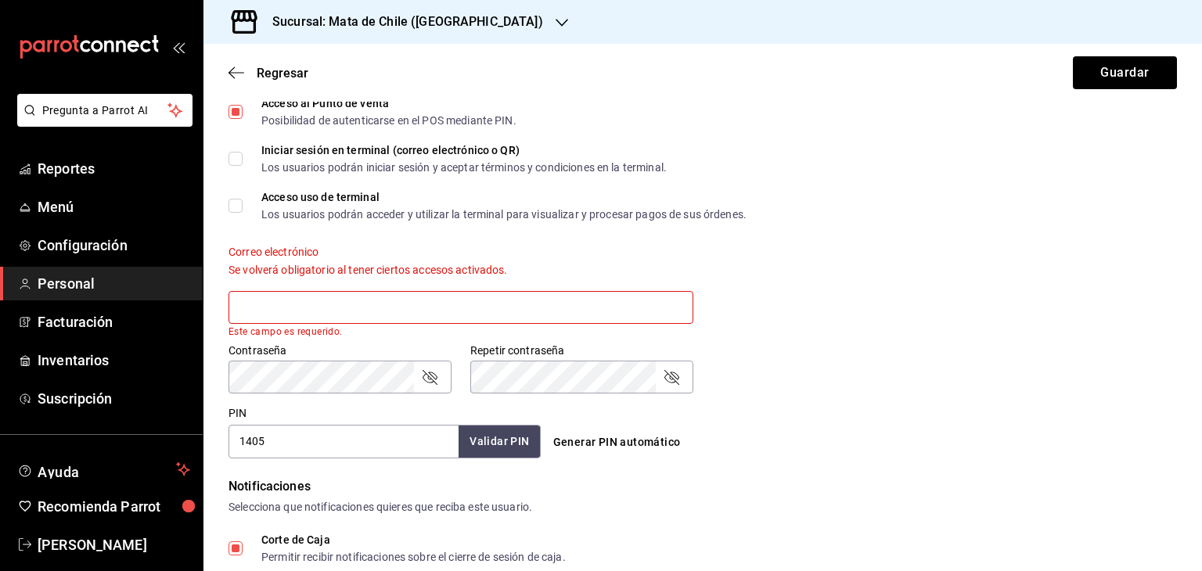
click at [290, 264] on div "Se volverá obligatorio al tener ciertos accesos activados." at bounding box center [461, 270] width 465 height 16
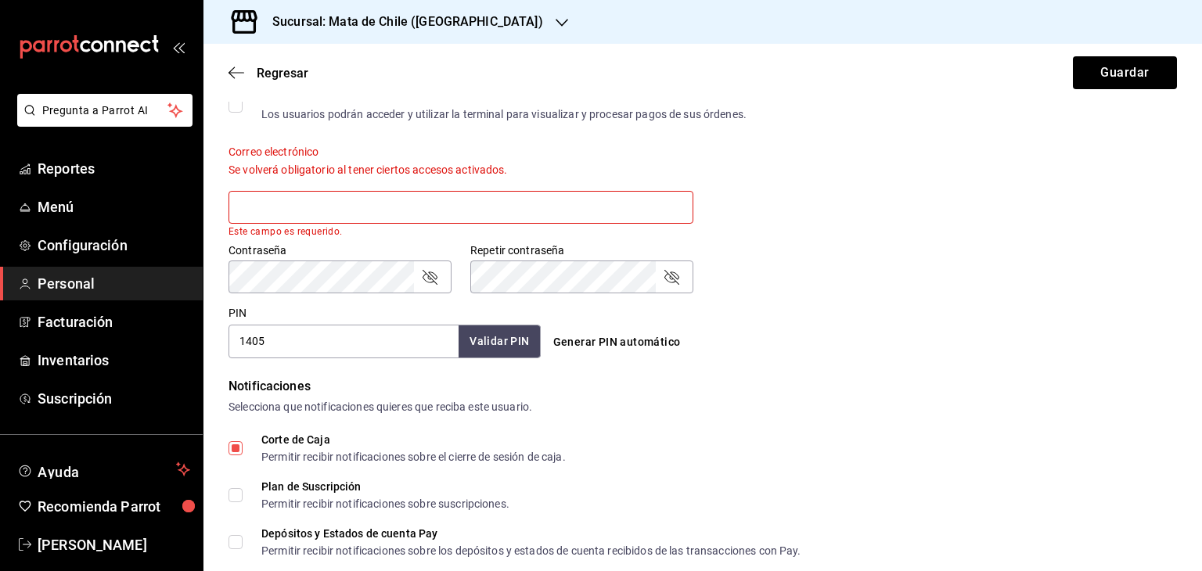
scroll to position [548, 0]
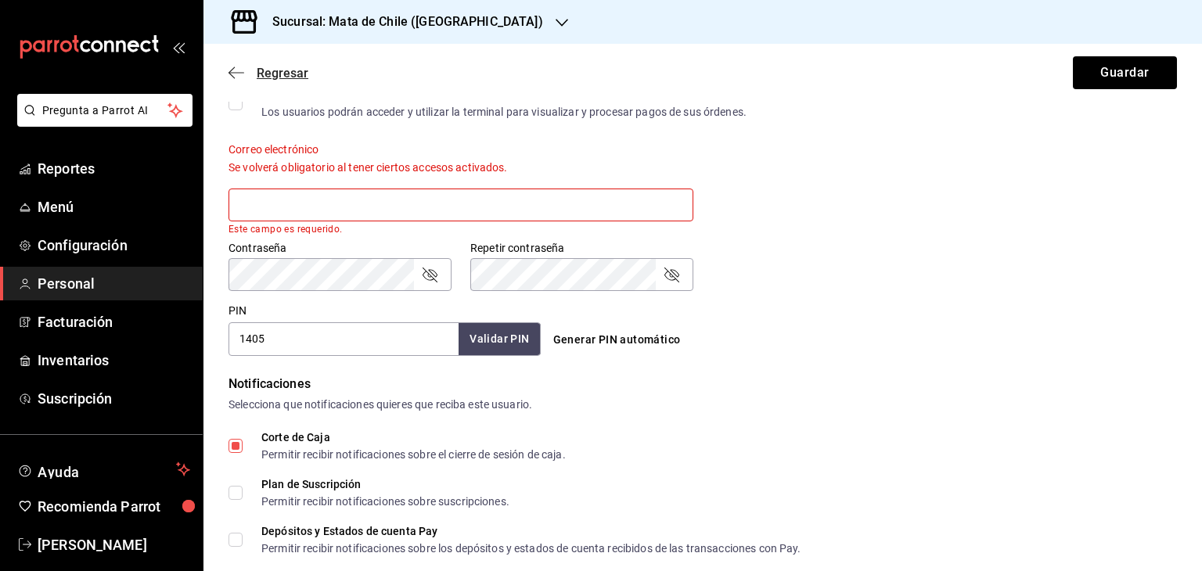
drag, startPoint x: 353, startPoint y: 204, endPoint x: 236, endPoint y: 79, distance: 171.6
click at [236, 79] on icon "button" at bounding box center [237, 73] width 16 height 14
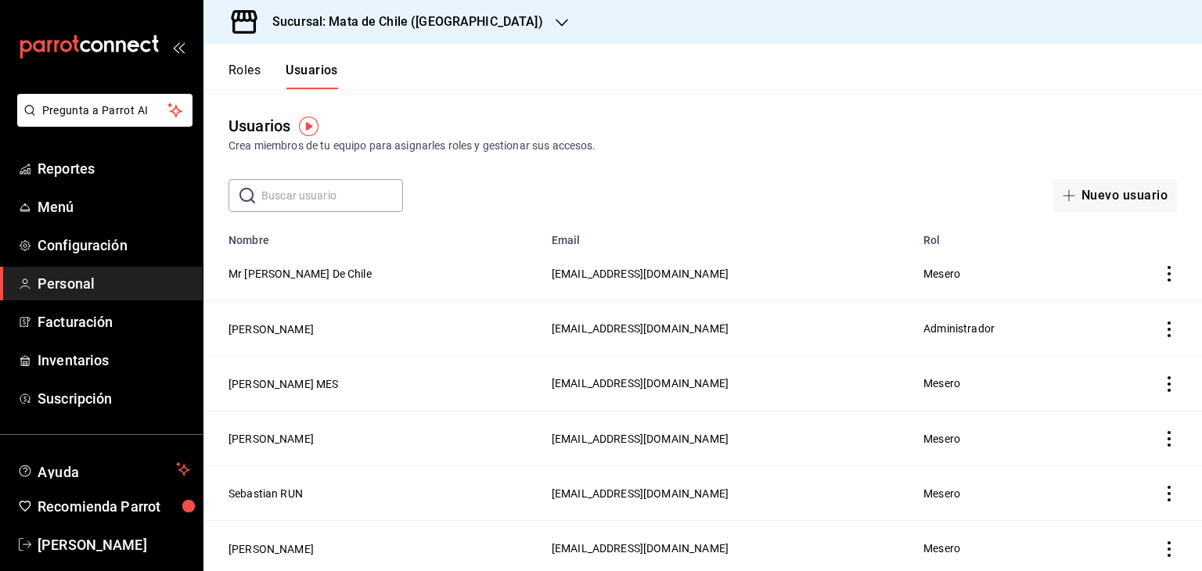
click at [264, 292] on td "Mr Mata De Chile" at bounding box center [372, 274] width 339 height 55
click at [269, 273] on button "Mr Mata De Chile" at bounding box center [300, 274] width 143 height 16
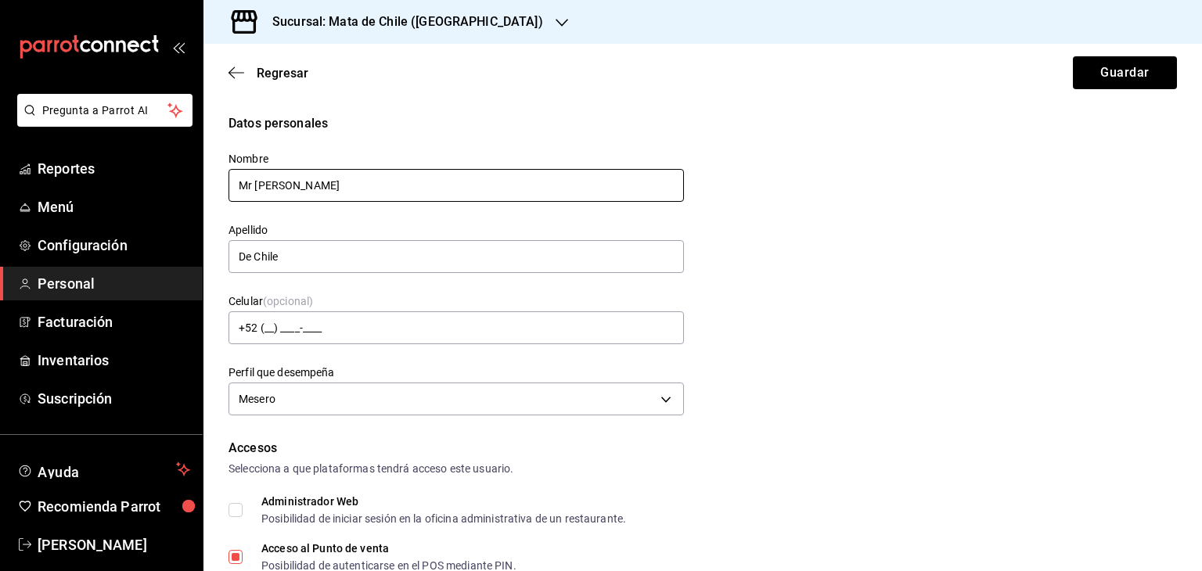
click at [385, 188] on input "Mr Mata" at bounding box center [456, 185] width 455 height 33
type input "M"
type input "Laura"
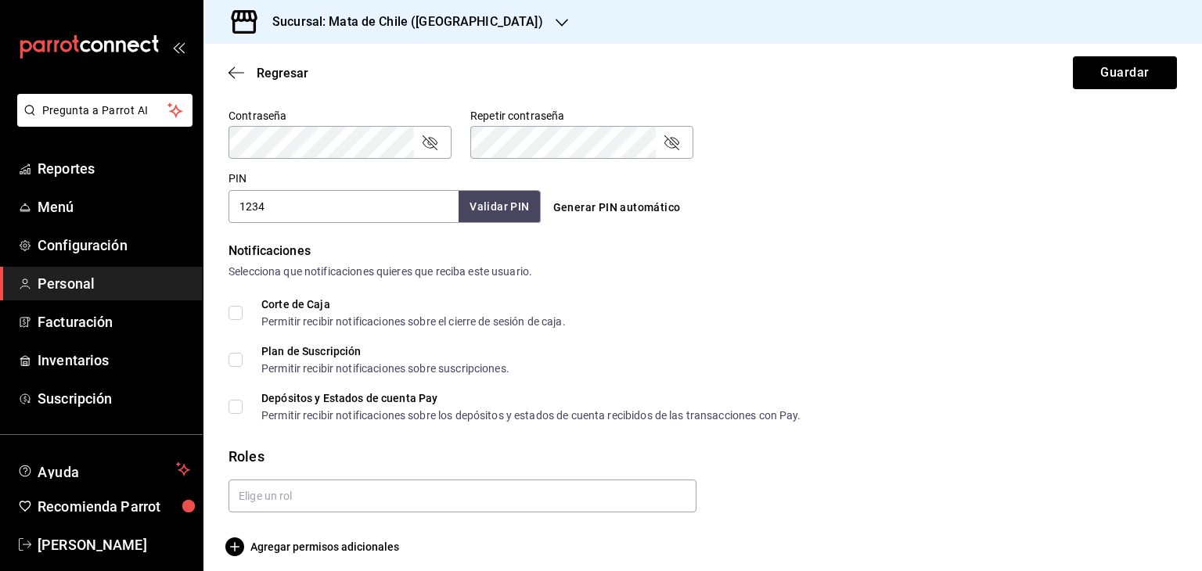
scroll to position [679, 0]
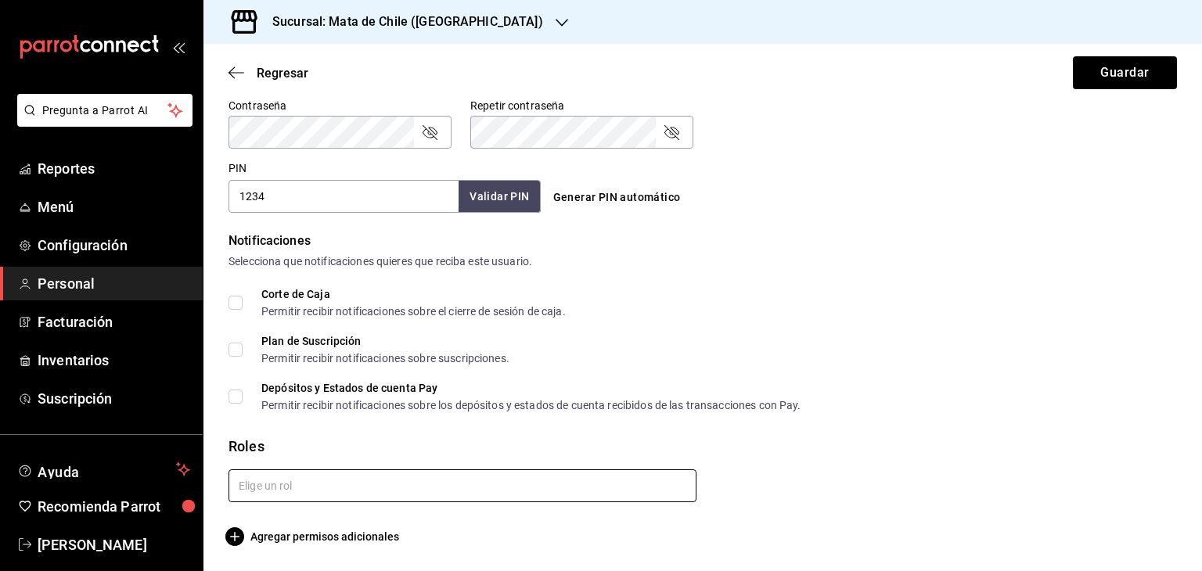
type input "Alvarez"
click at [301, 484] on input "text" at bounding box center [463, 486] width 468 height 33
click at [268, 542] on li "Administrador" at bounding box center [460, 548] width 462 height 26
checkbox input "true"
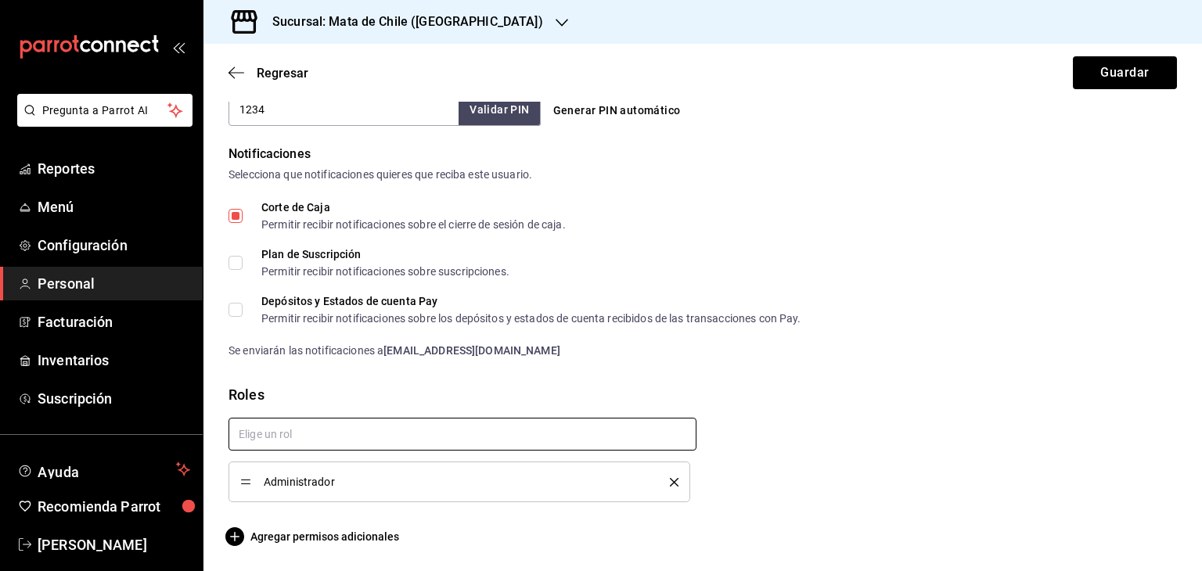
scroll to position [765, 0]
click at [256, 220] on span "Corte de Caja Permitir recibir notificaciones sobre el cierre de sesión de caja." at bounding box center [404, 217] width 323 height 28
click at [243, 220] on input "Corte de Caja Permitir recibir notificaciones sobre el cierre de sesión de caja." at bounding box center [236, 217] width 14 height 14
checkbox input "true"
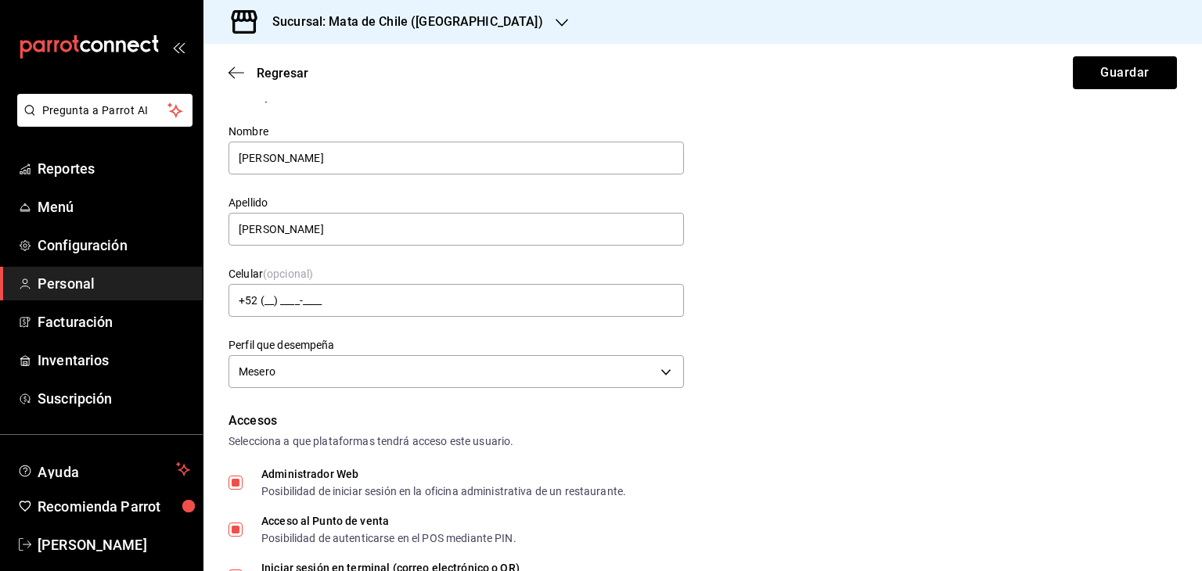
scroll to position [0, 0]
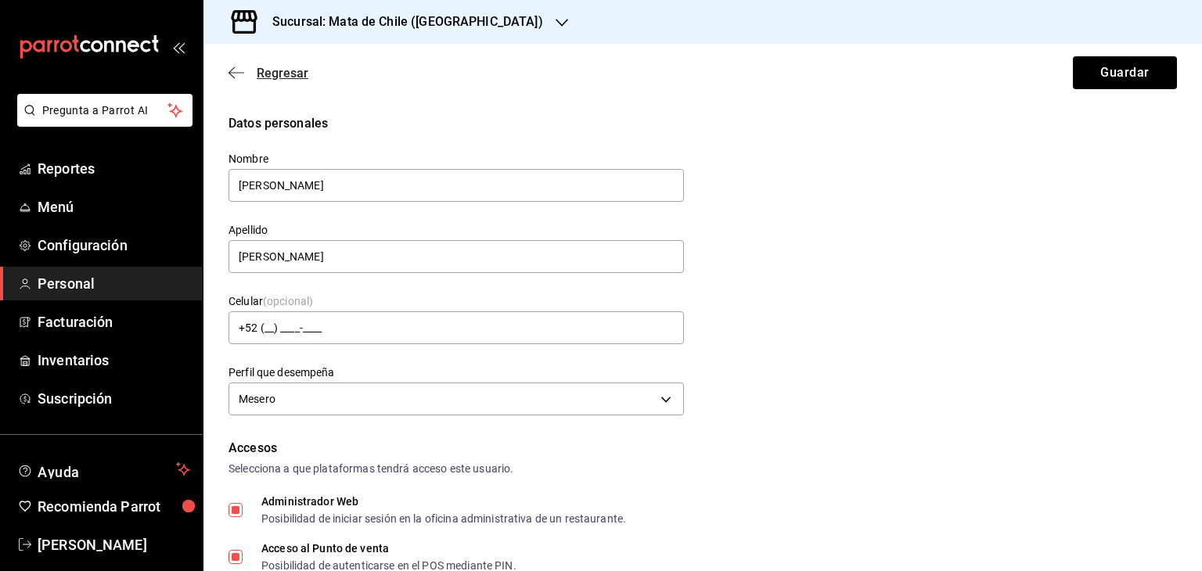
click at [229, 77] on icon "button" at bounding box center [237, 73] width 16 height 14
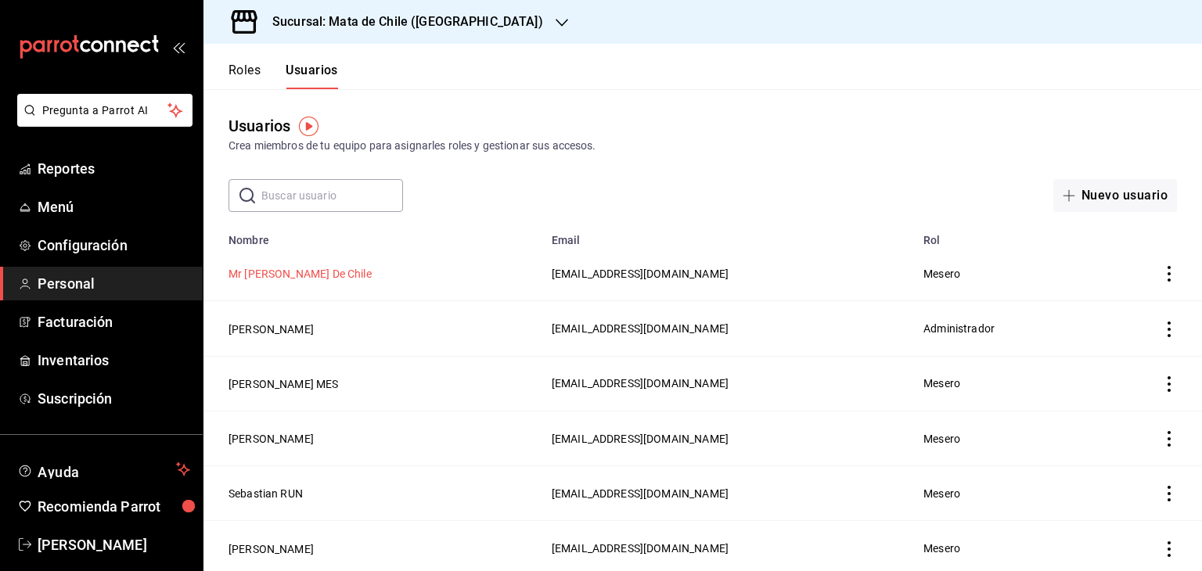
click at [293, 279] on button "Mr Mata De Chile" at bounding box center [300, 274] width 143 height 16
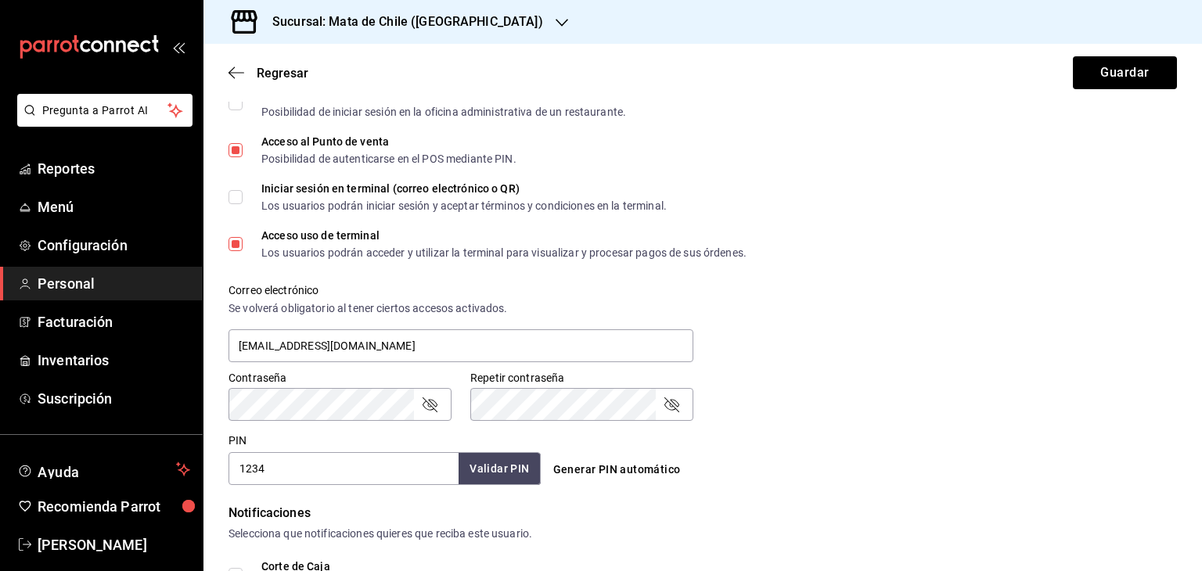
scroll to position [531, 0]
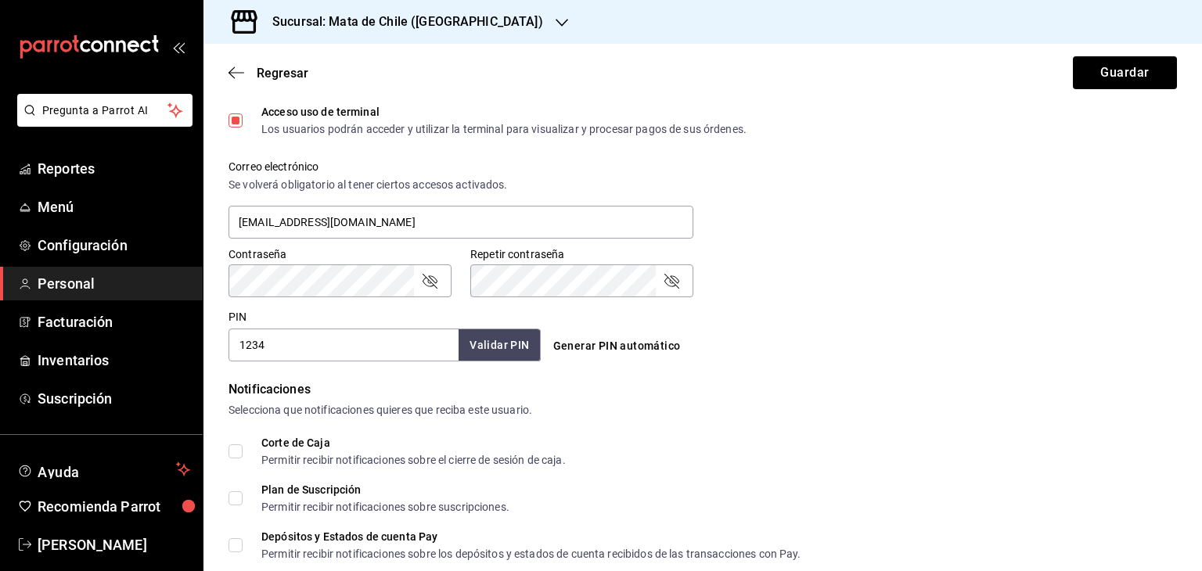
click at [322, 366] on form "Datos personales Nombre Mr Mata Apellido De Chile Celular (opcional) +52 (__) _…" at bounding box center [703, 165] width 949 height 1163
click at [327, 349] on input "1234" at bounding box center [344, 345] width 230 height 33
type input "1405"
click at [509, 341] on button "Validar PIN" at bounding box center [498, 346] width 83 height 34
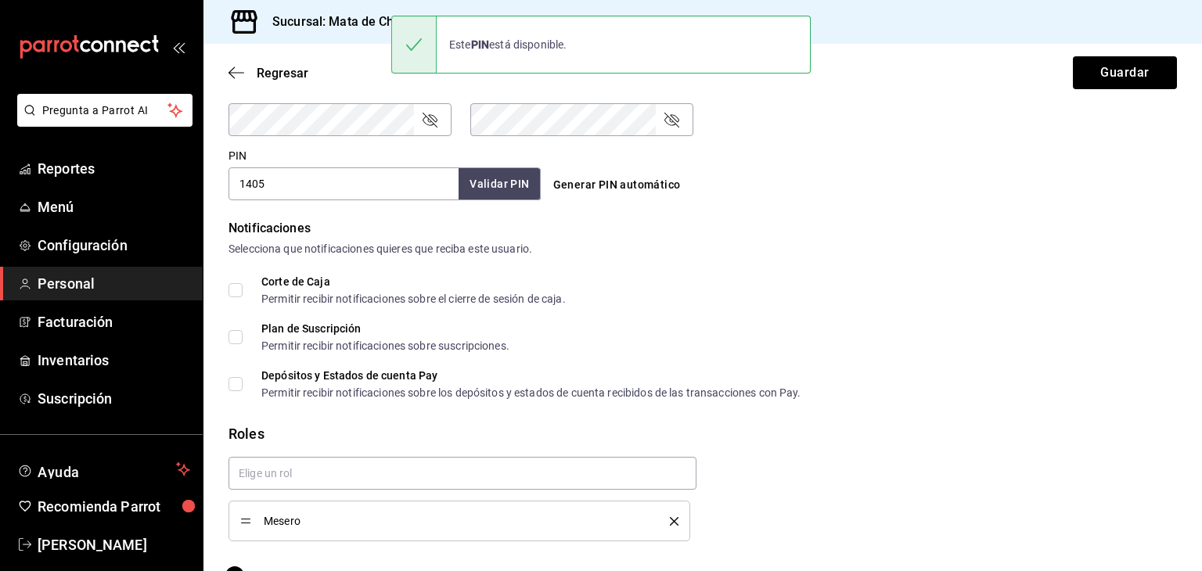
scroll to position [731, 0]
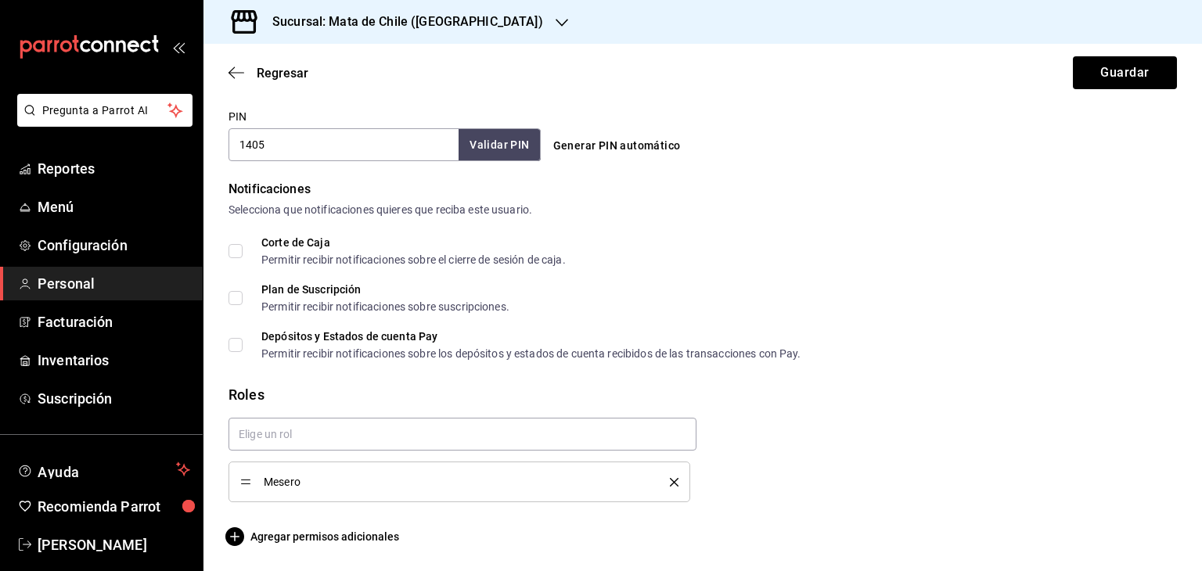
click at [670, 480] on icon "delete" at bounding box center [674, 482] width 9 height 9
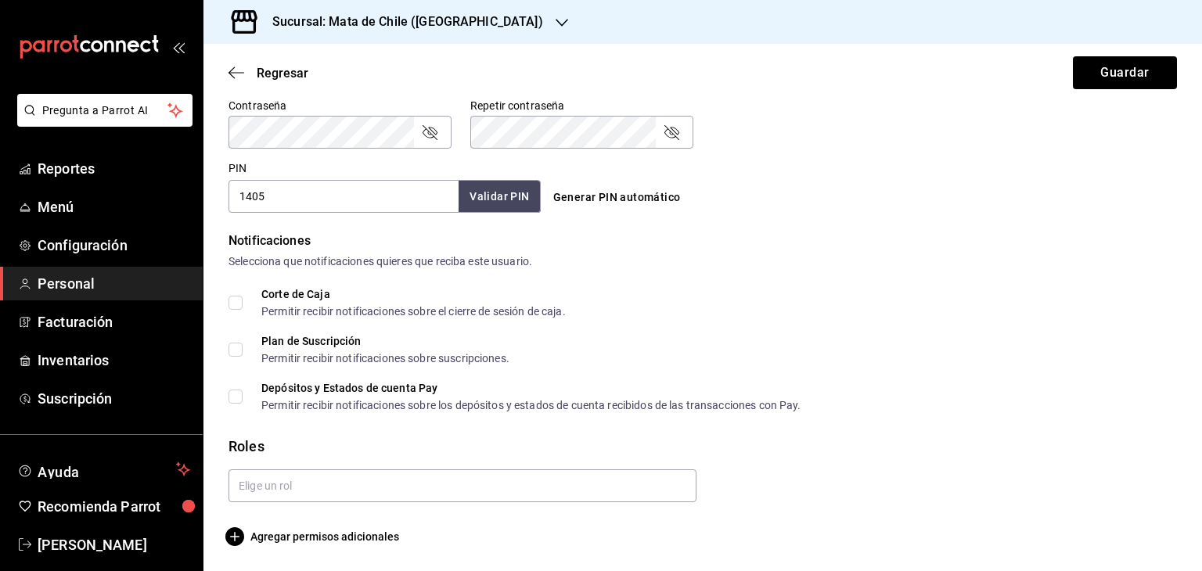
scroll to position [679, 0]
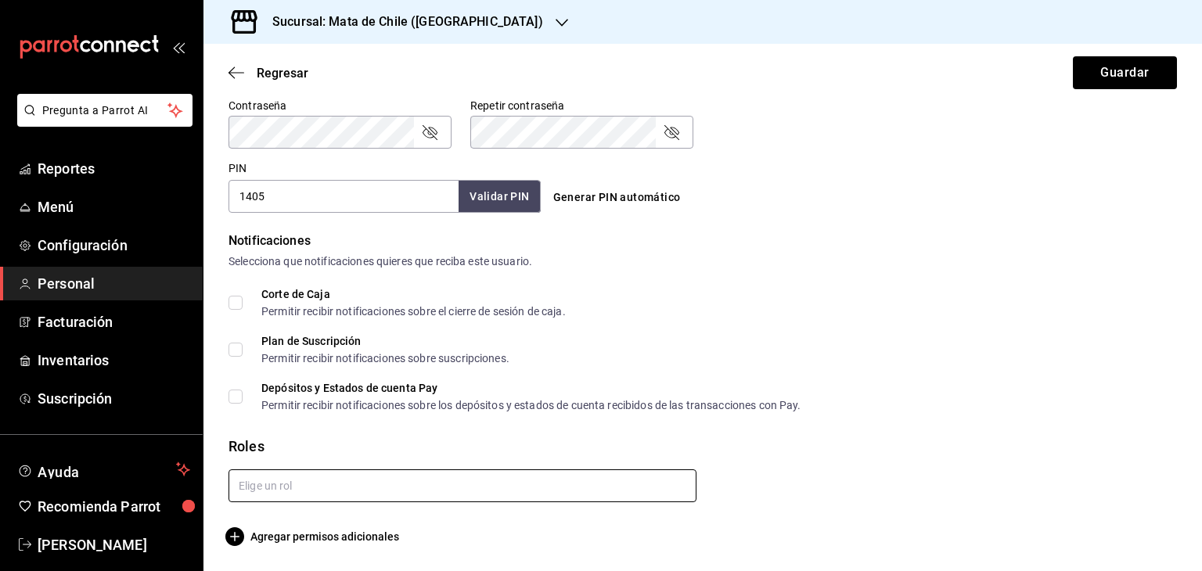
click at [317, 486] on input "text" at bounding box center [463, 486] width 468 height 33
click at [284, 551] on li "Administrador" at bounding box center [460, 548] width 462 height 26
checkbox input "true"
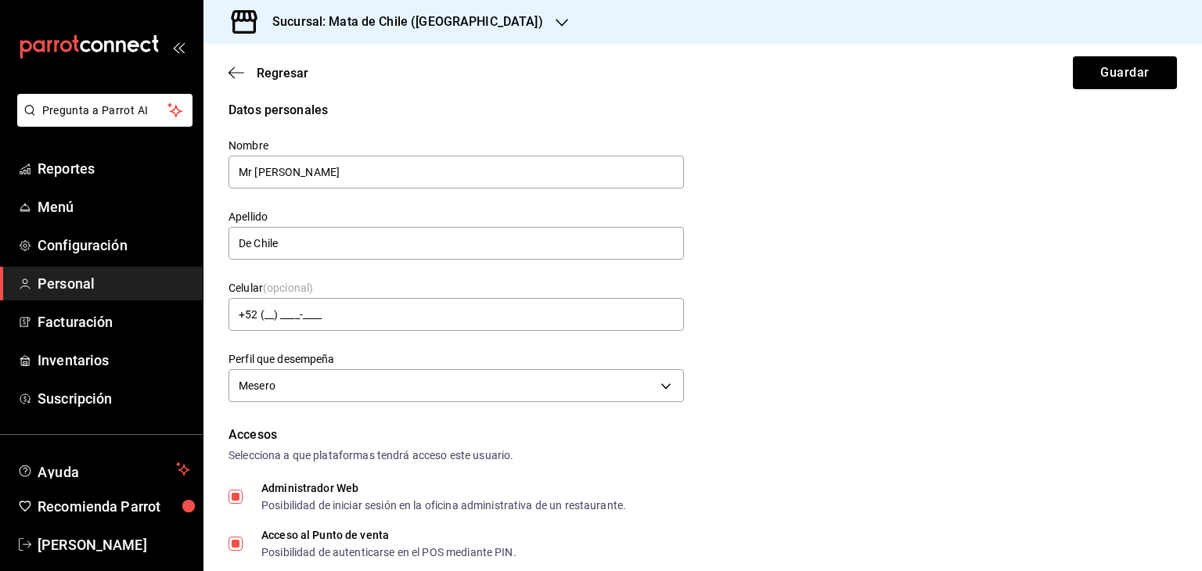
scroll to position [0, 0]
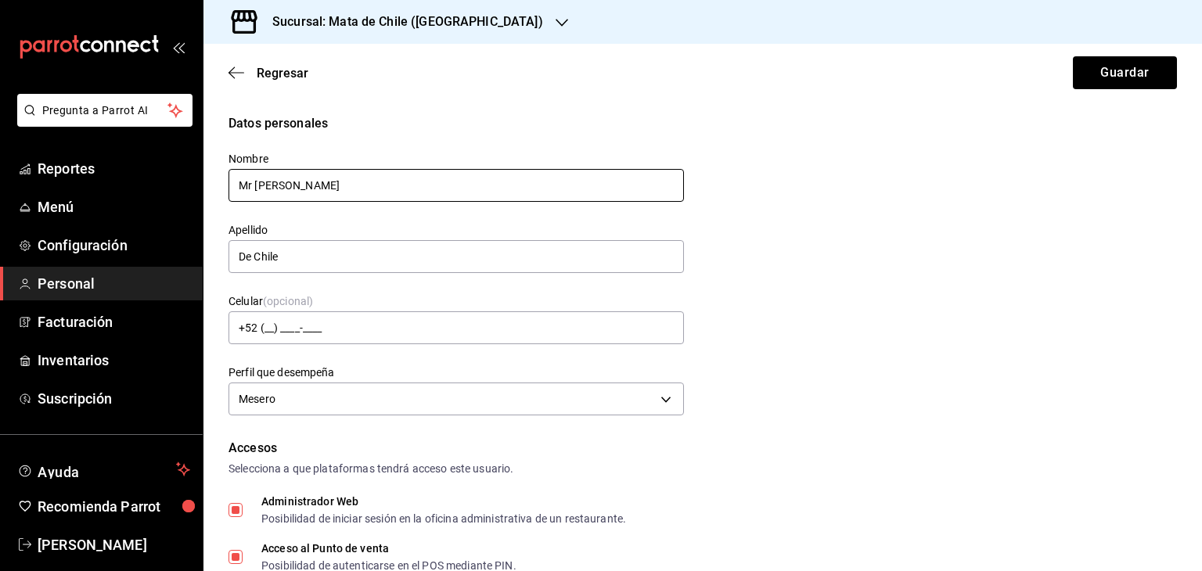
click at [365, 198] on input "Mr Mata" at bounding box center [456, 185] width 455 height 33
type input "M"
type input "l"
type input "Laura"
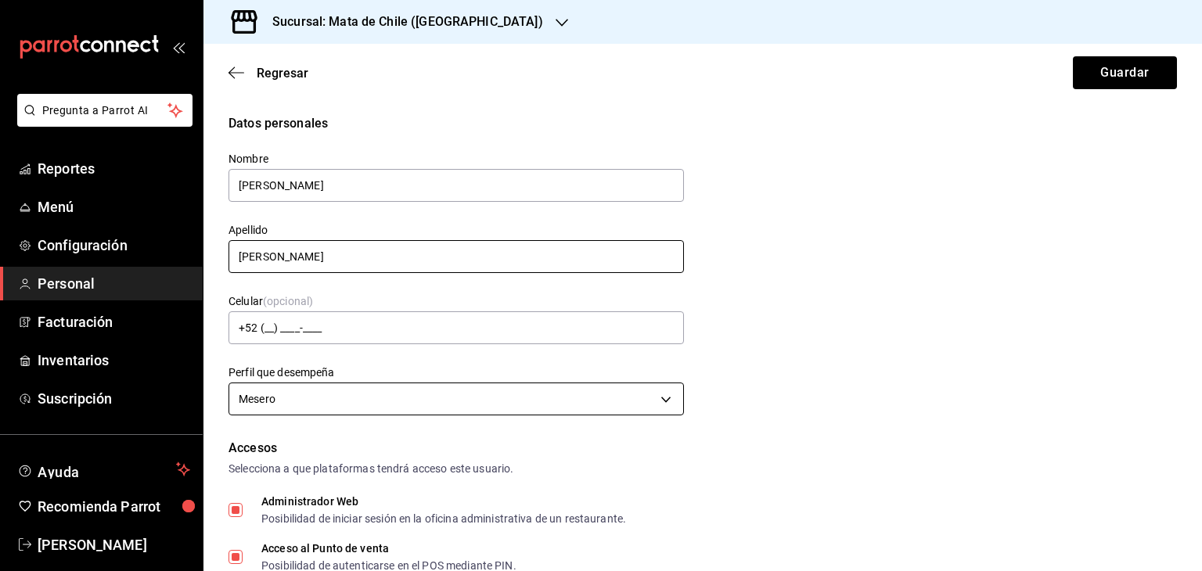
type input "Alvarez"
click at [380, 401] on body "Pregunta a Parrot AI Reportes Menú Configuración Personal Facturación Inventari…" at bounding box center [601, 285] width 1202 height 571
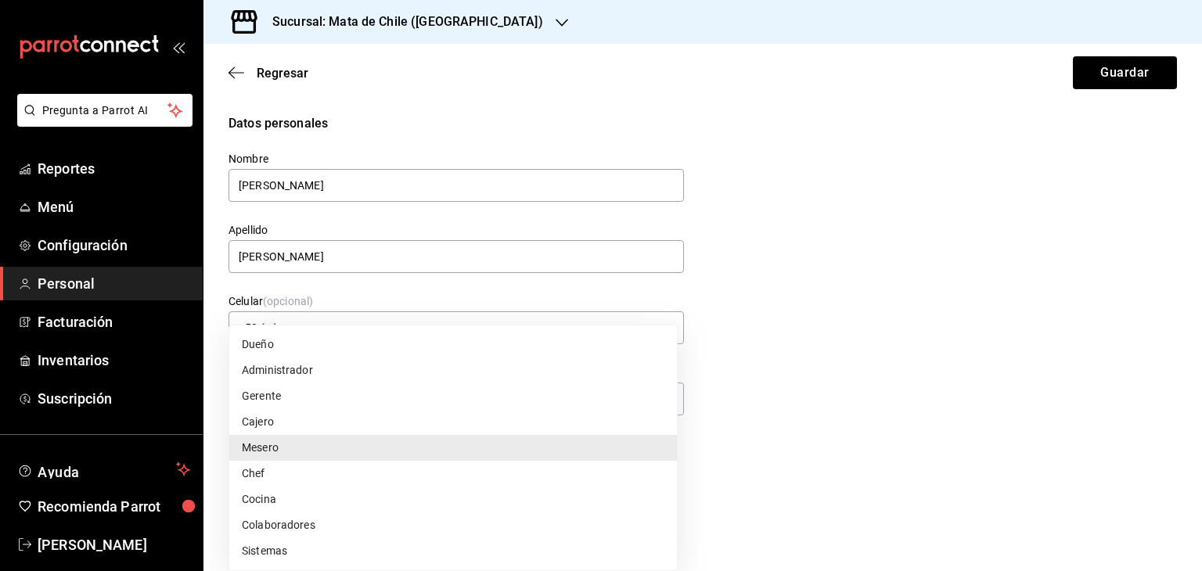
click at [310, 371] on li "Administrador" at bounding box center [453, 371] width 448 height 26
type input "ADMIN"
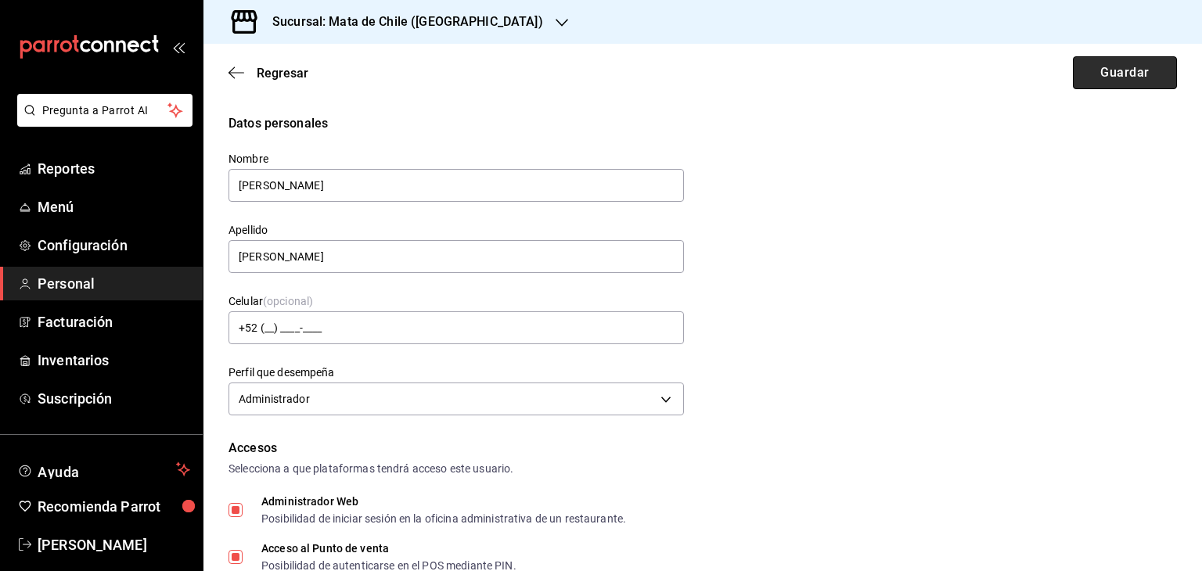
click at [1100, 74] on button "Guardar" at bounding box center [1125, 72] width 104 height 33
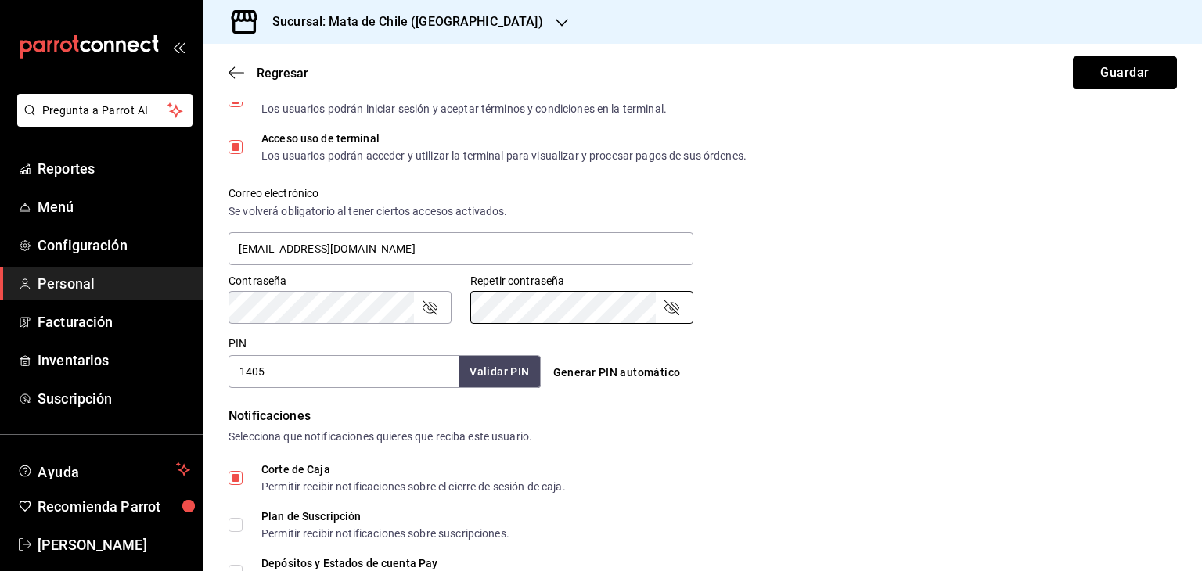
drag, startPoint x: 1125, startPoint y: 85, endPoint x: 823, endPoint y: 72, distance: 302.4
click at [1125, 85] on button "Guardar" at bounding box center [1125, 72] width 104 height 33
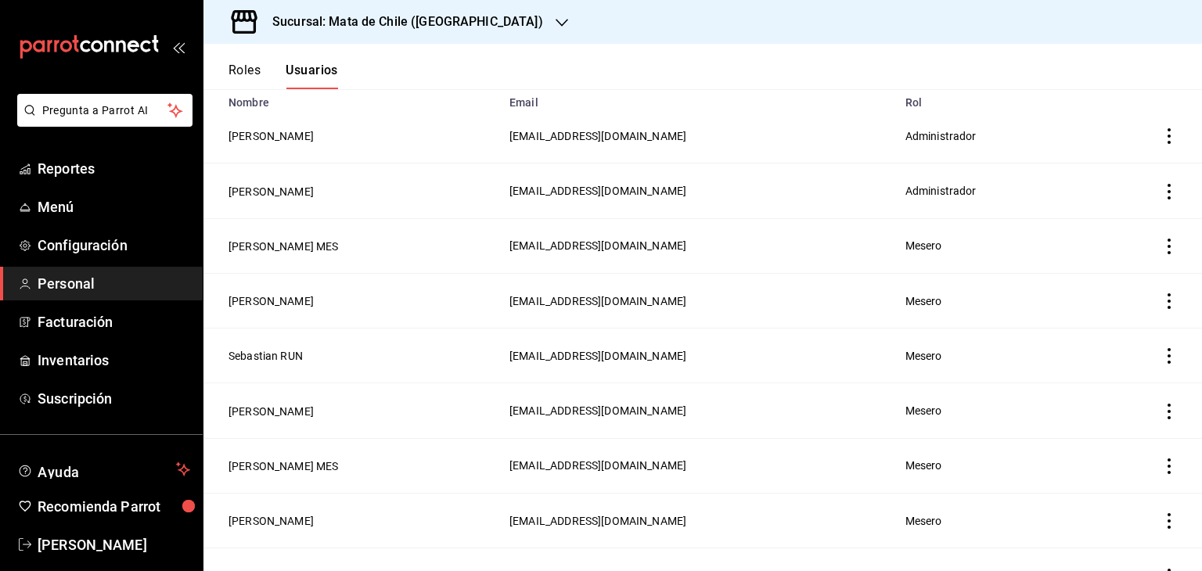
scroll to position [138, 0]
click at [250, 200] on button "Eduardo CAJ" at bounding box center [271, 192] width 85 height 16
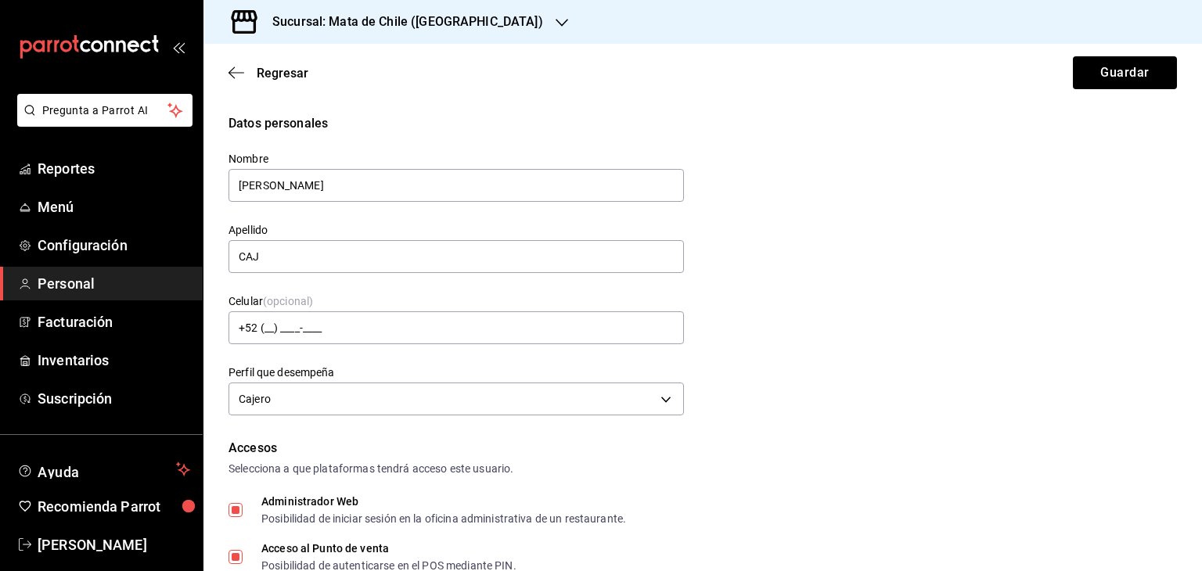
click at [252, 83] on div "Regresar Guardar" at bounding box center [702, 73] width 999 height 58
click at [286, 74] on span "Regresar" at bounding box center [283, 73] width 52 height 15
